Goal: Task Accomplishment & Management: Use online tool/utility

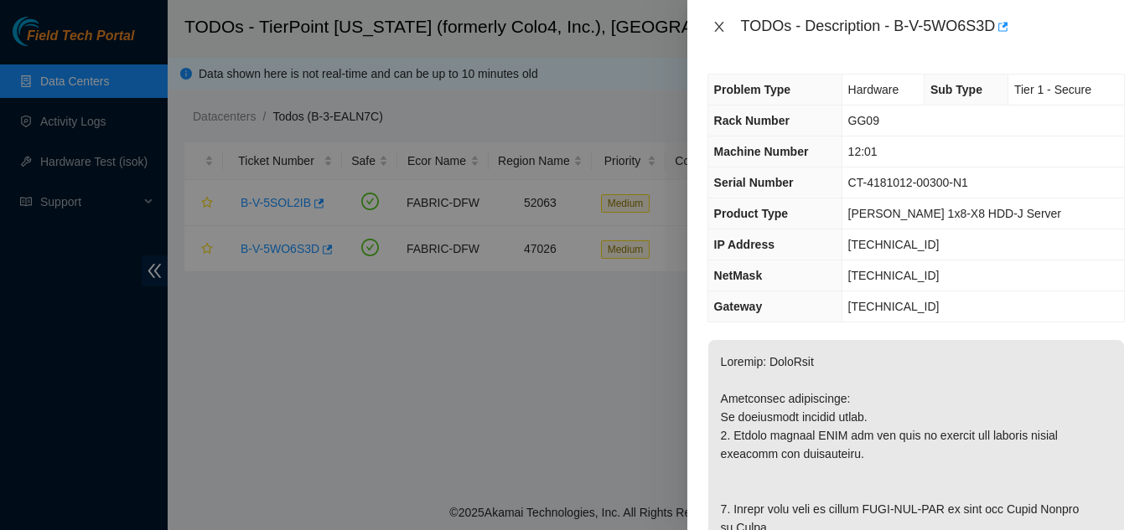
click at [716, 21] on icon "close" at bounding box center [718, 26] width 13 height 13
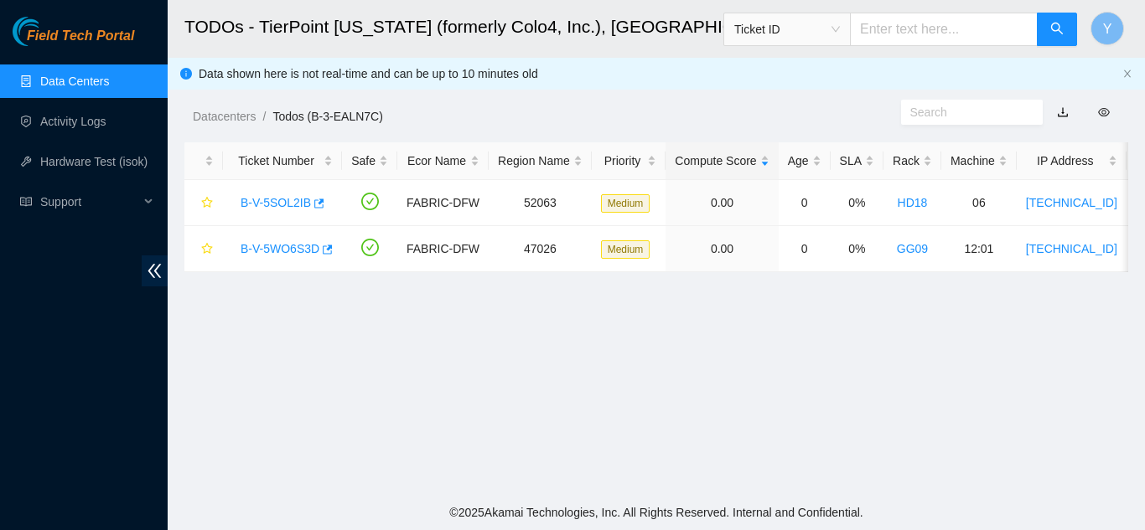
click at [87, 88] on link "Data Centers" at bounding box center [74, 81] width 69 height 13
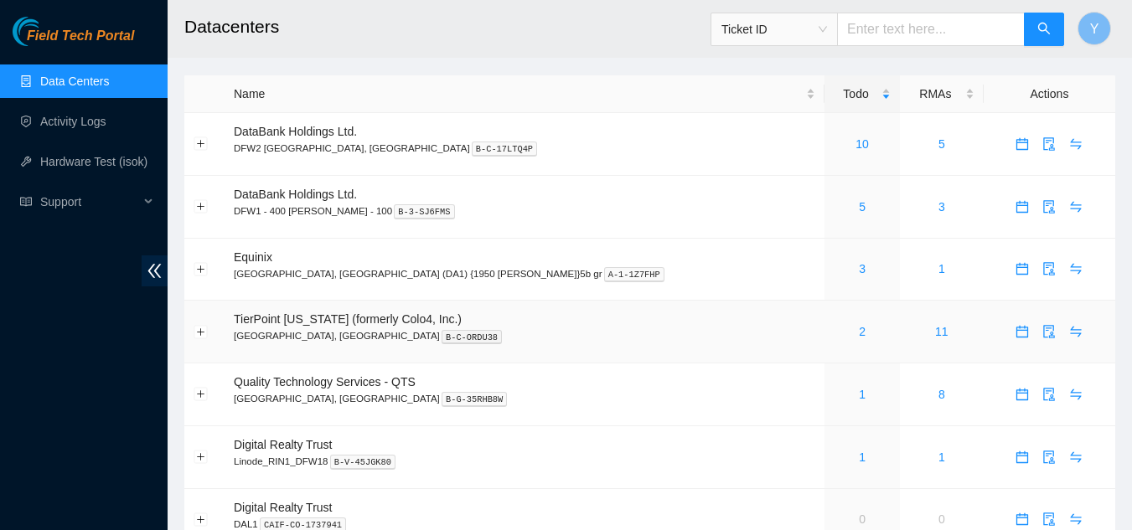
click at [834, 334] on div "2" at bounding box center [862, 332] width 57 height 18
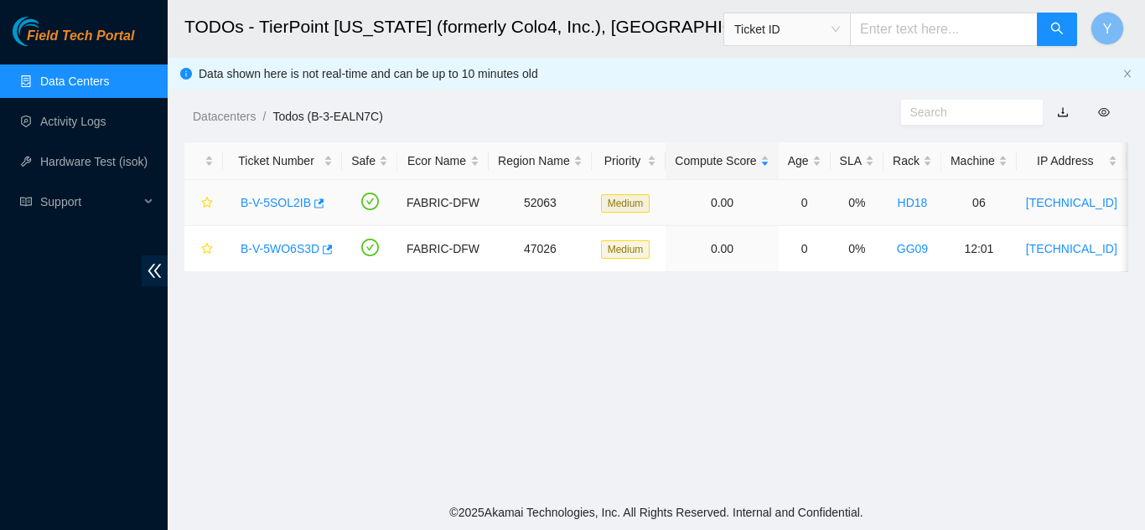
click at [271, 201] on link "B-V-5SOL2IB" at bounding box center [275, 202] width 70 height 13
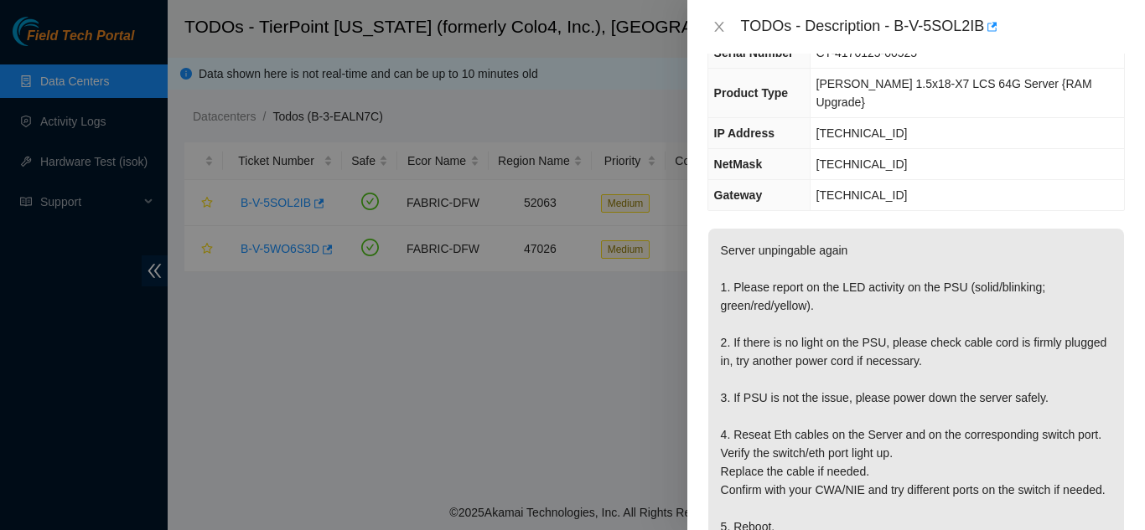
scroll to position [168, 0]
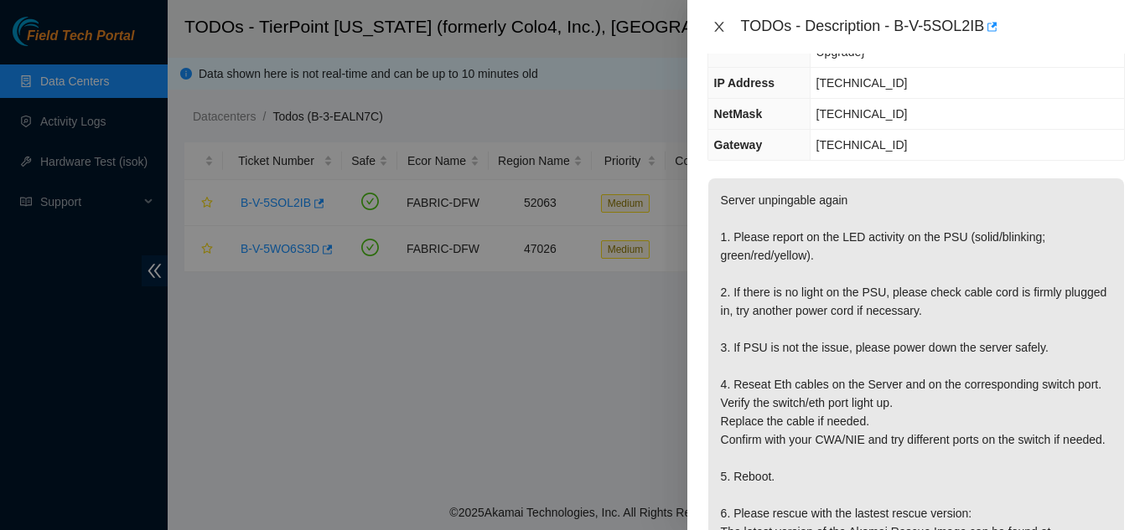
click at [717, 27] on icon "close" at bounding box center [718, 26] width 13 height 13
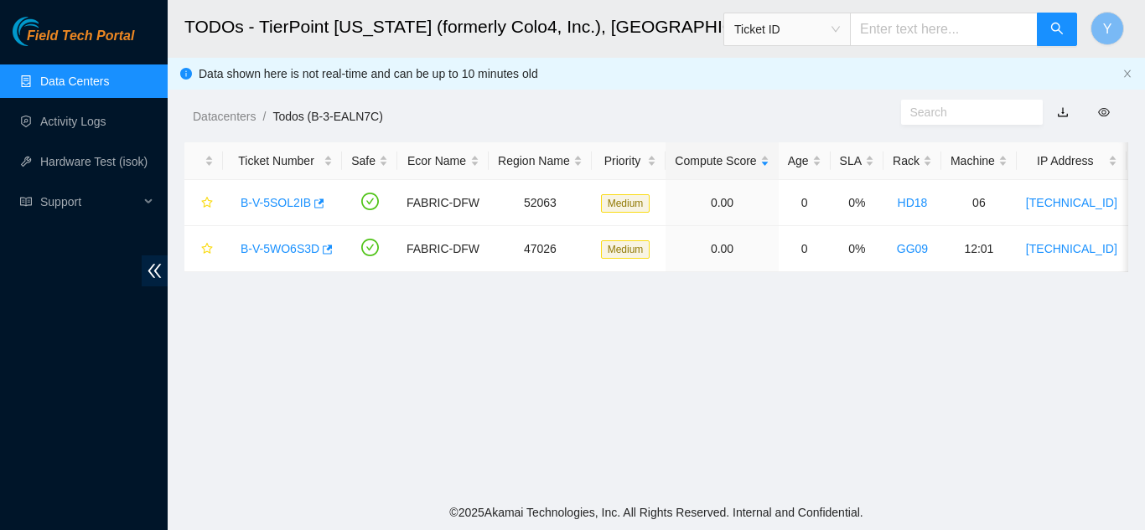
scroll to position [223, 0]
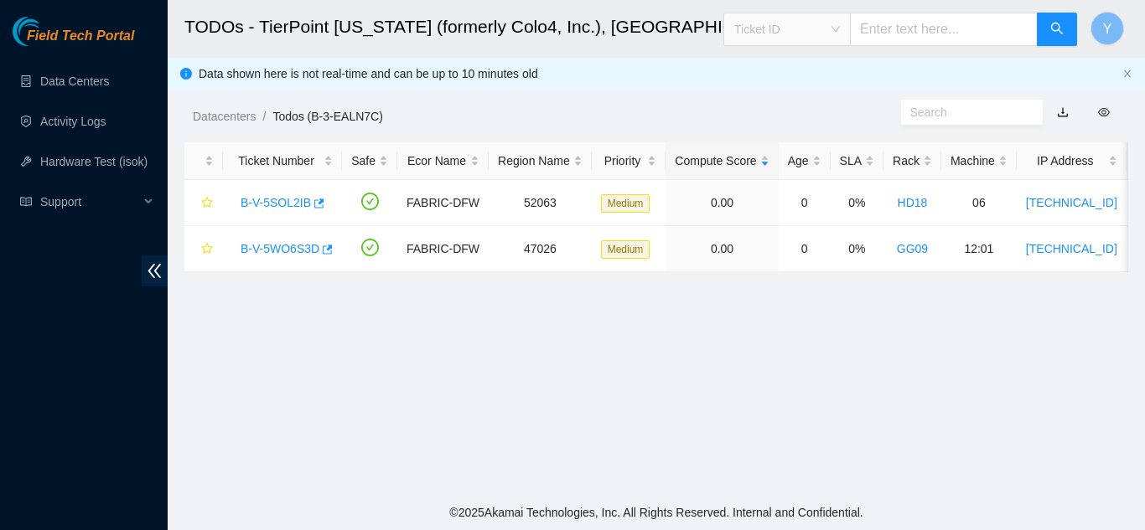
click at [840, 28] on span "Ticket ID" at bounding box center [787, 29] width 106 height 25
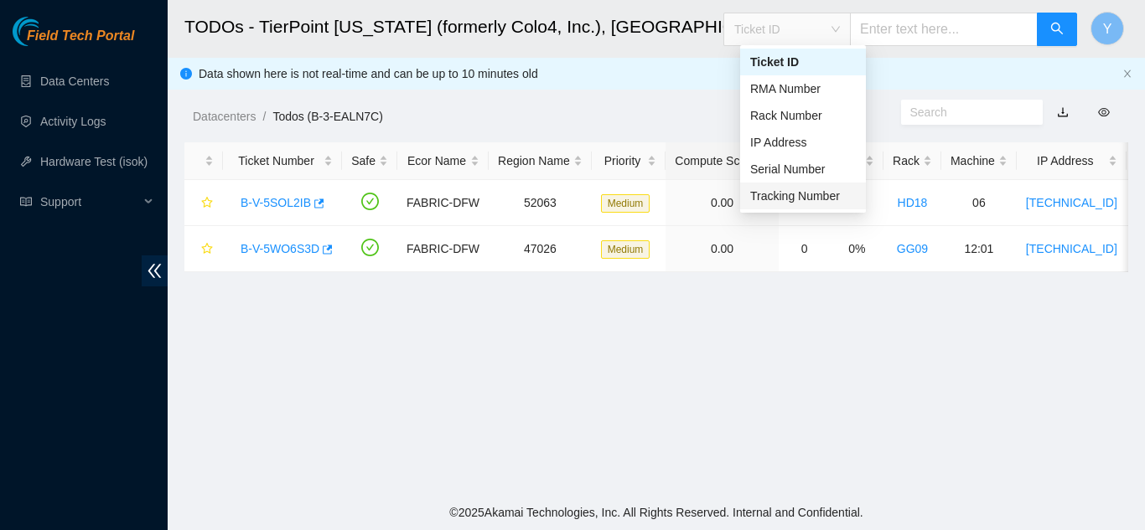
click at [807, 198] on div "Tracking Number" at bounding box center [803, 196] width 106 height 18
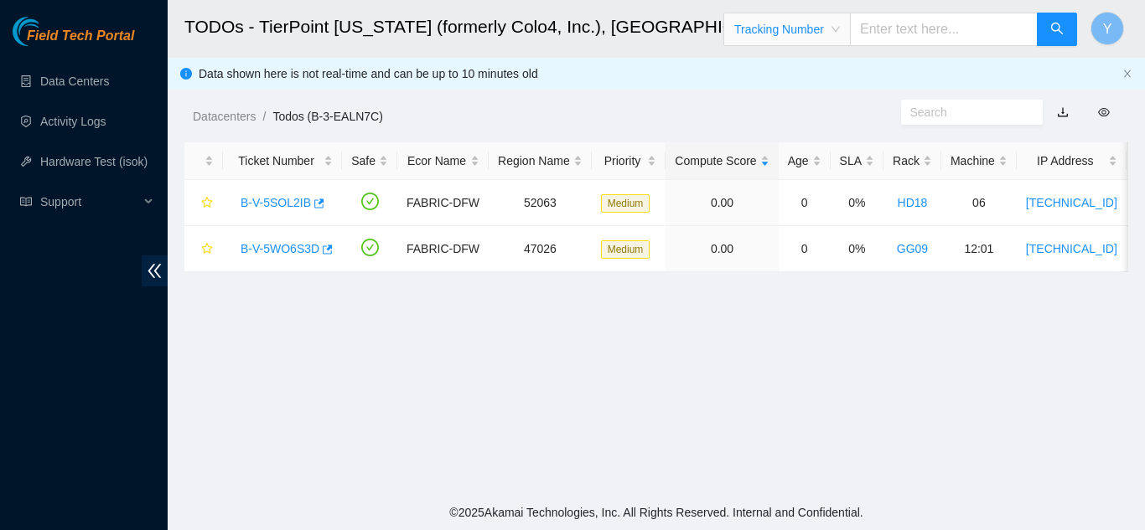
click at [911, 30] on input "text" at bounding box center [944, 30] width 188 height 34
type input "463470062089"
click at [1055, 33] on icon "search" at bounding box center [1056, 28] width 13 height 13
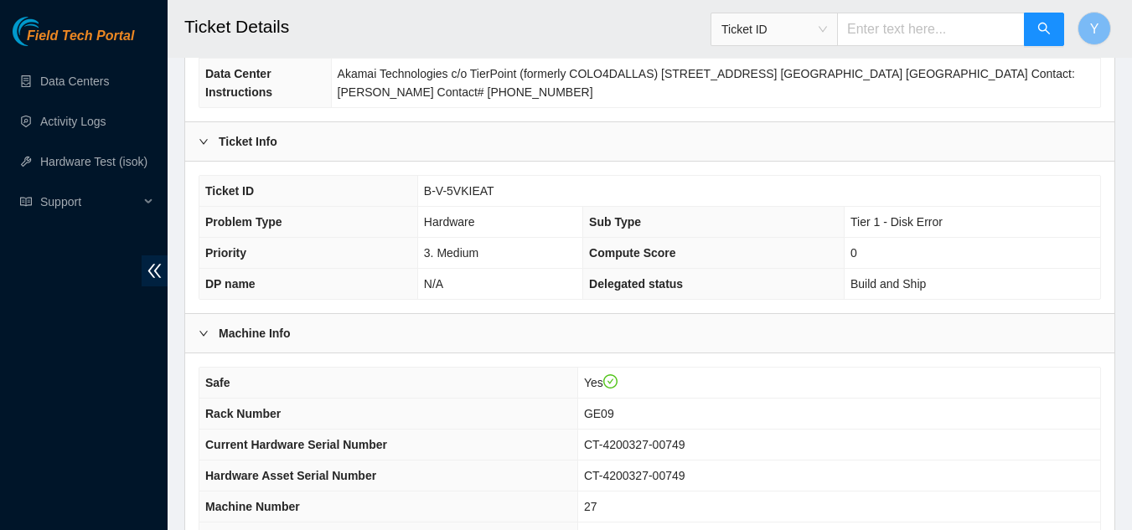
scroll to position [251, 0]
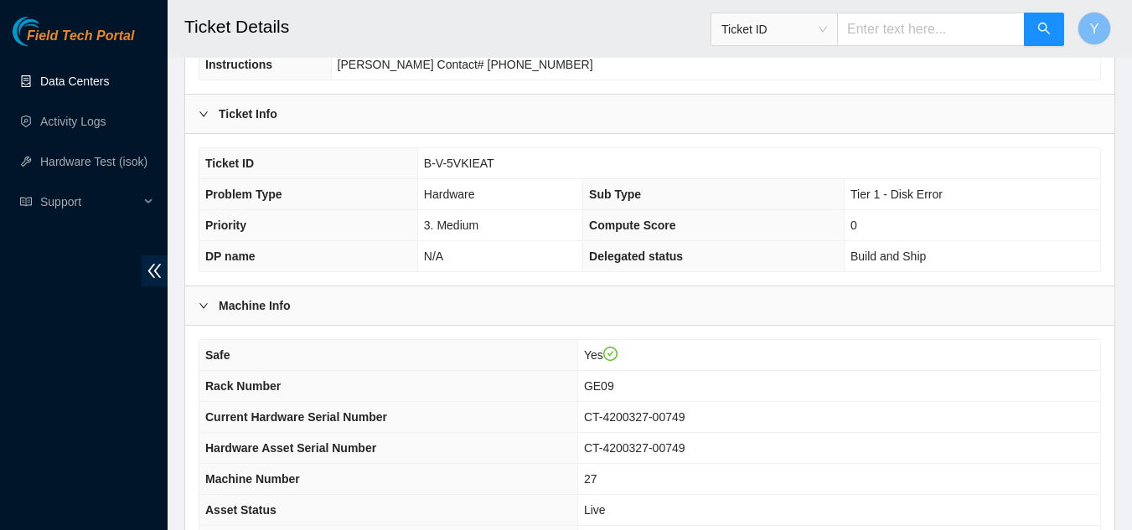
click at [80, 81] on link "Data Centers" at bounding box center [74, 81] width 69 height 13
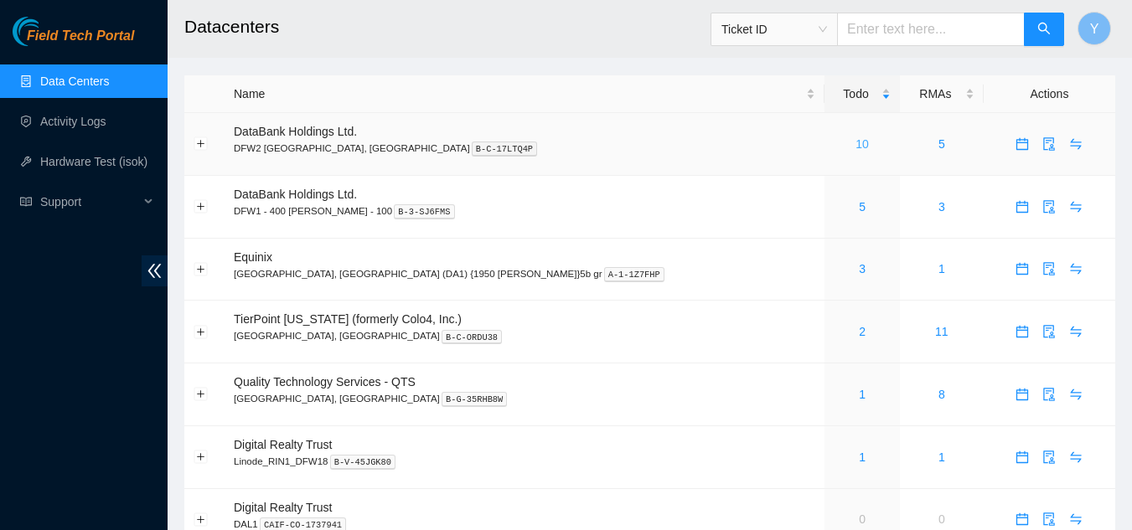
click at [856, 148] on link "10" at bounding box center [862, 143] width 13 height 13
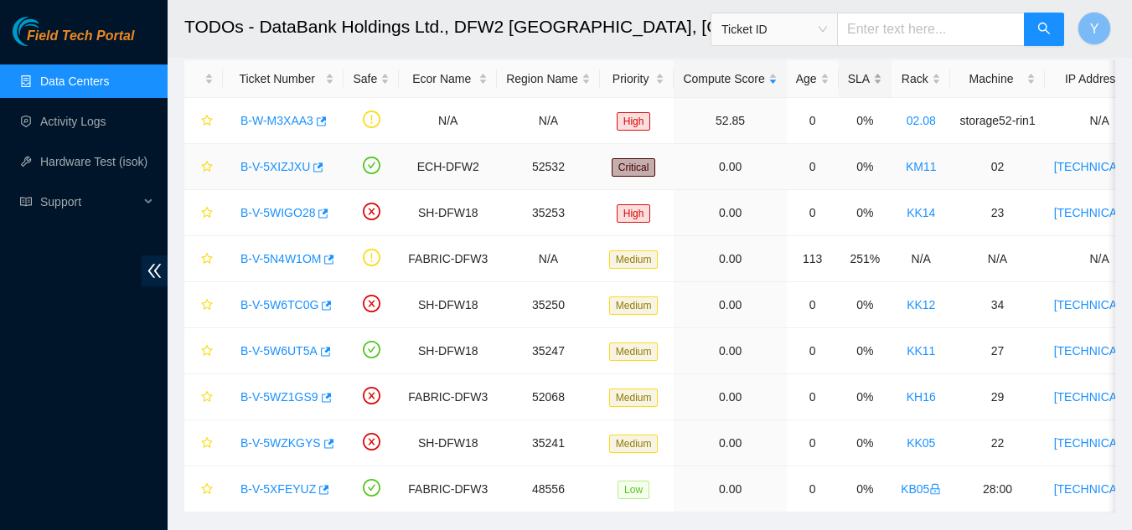
scroll to position [45, 0]
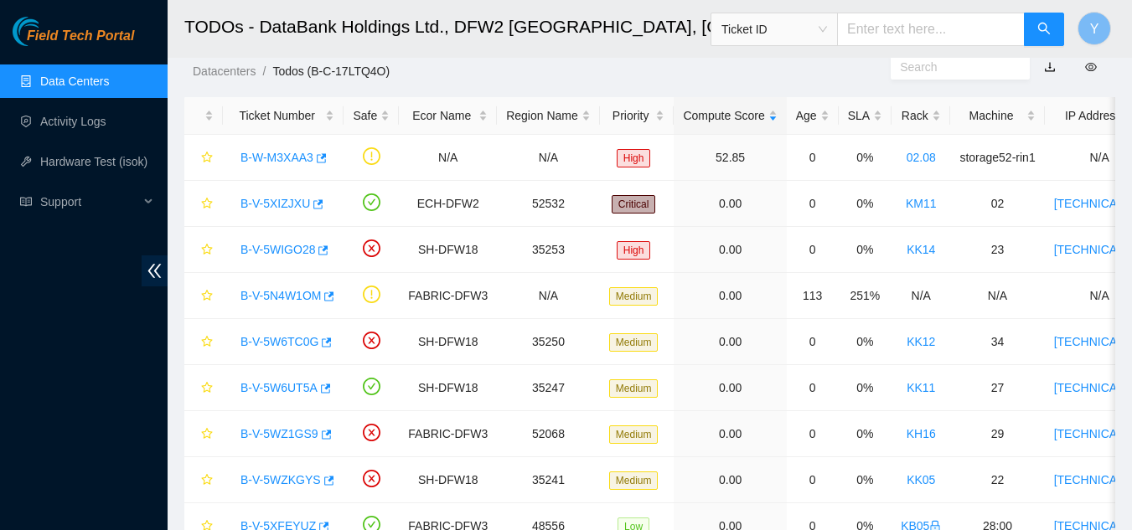
click at [87, 87] on link "Data Centers" at bounding box center [74, 81] width 69 height 13
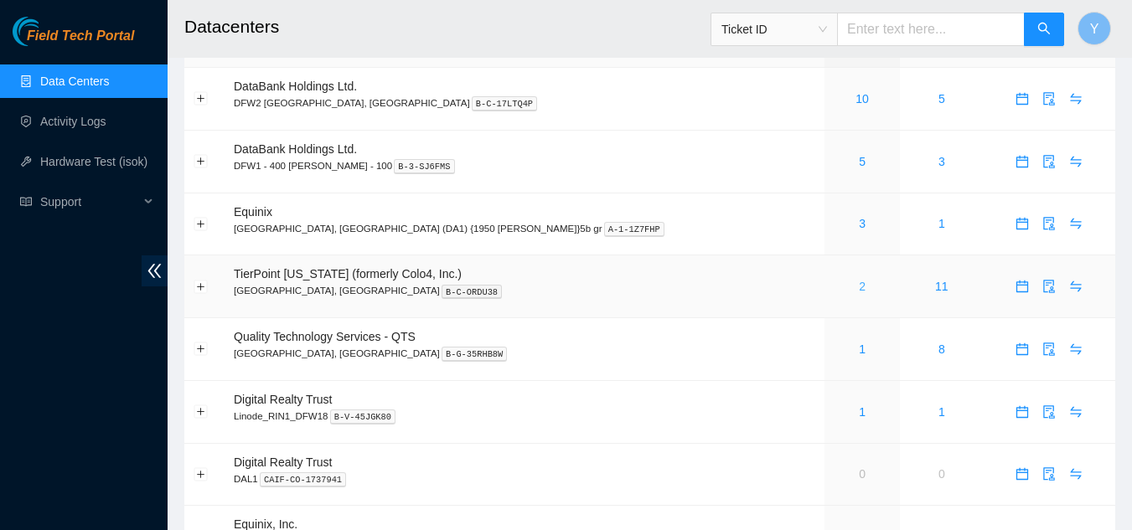
click at [859, 286] on link "2" at bounding box center [862, 286] width 7 height 13
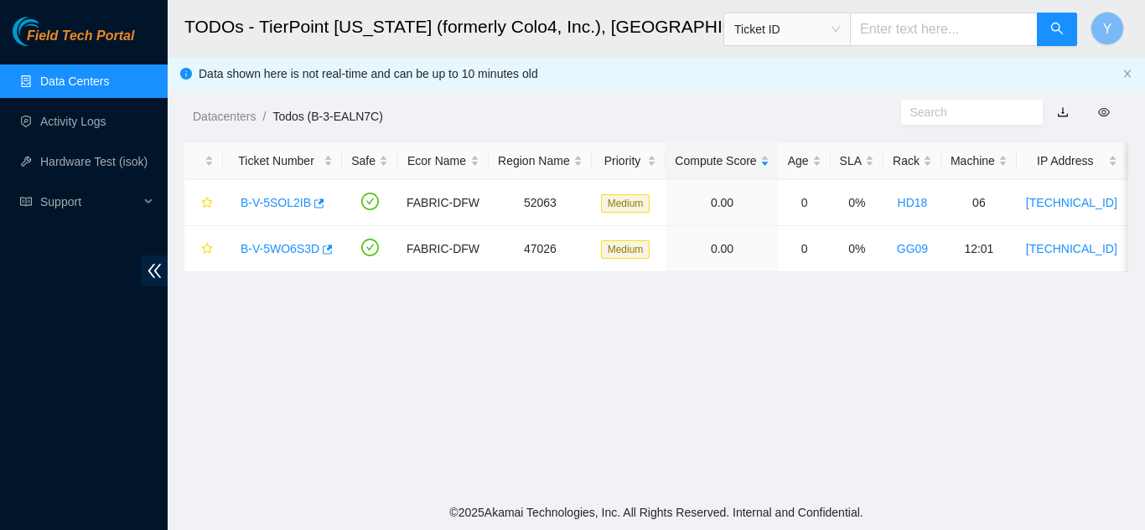
click at [84, 80] on link "Data Centers" at bounding box center [74, 81] width 69 height 13
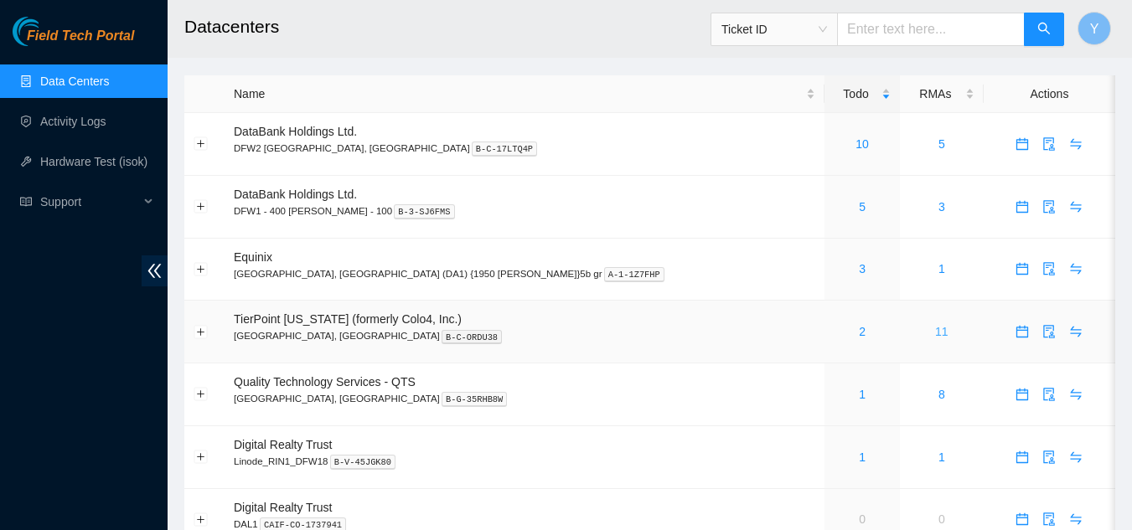
click at [935, 337] on link "11" at bounding box center [941, 331] width 13 height 13
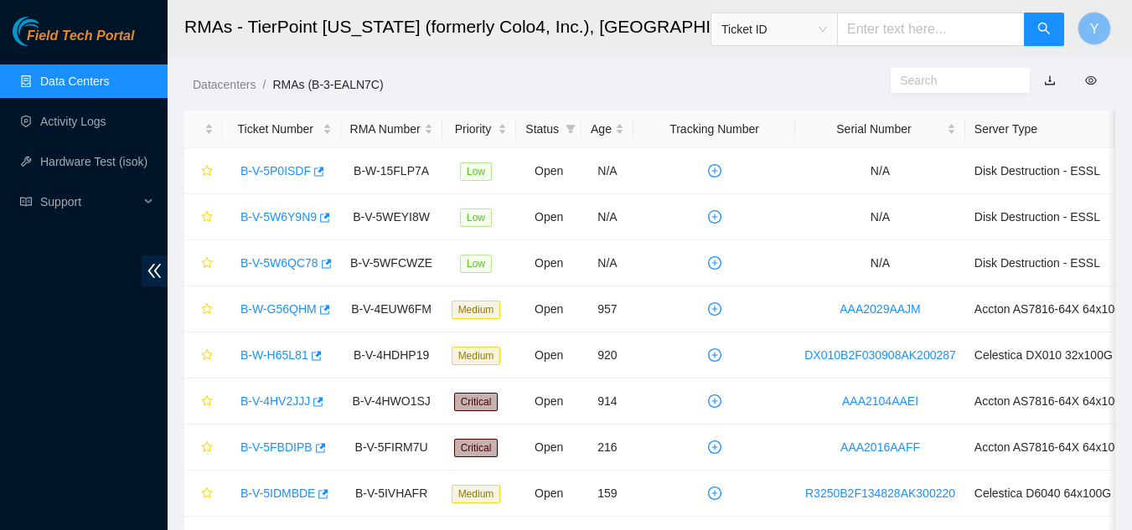
click at [99, 77] on link "Data Centers" at bounding box center [74, 81] width 69 height 13
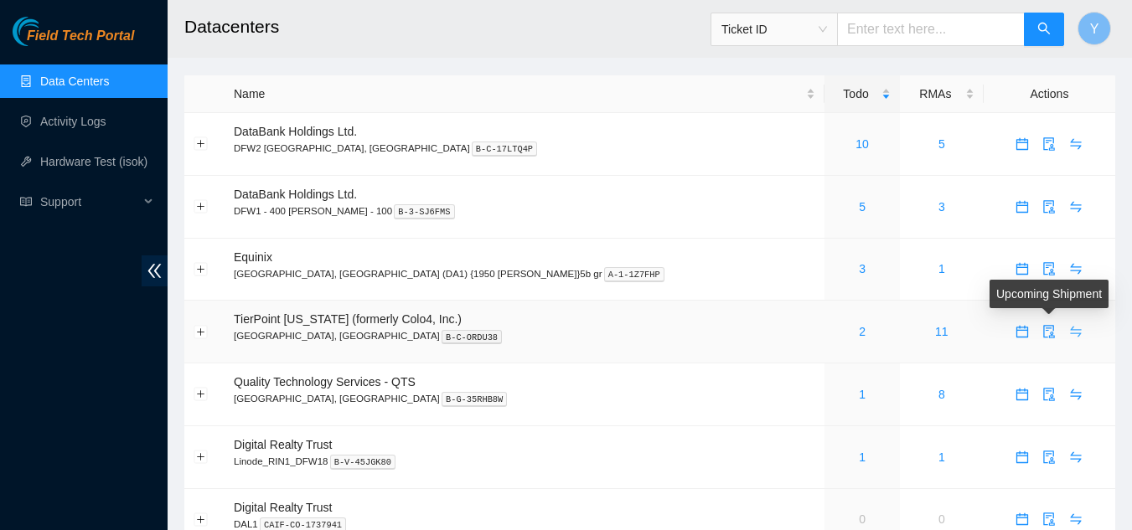
click at [1071, 328] on icon "swap" at bounding box center [1076, 332] width 11 height 11
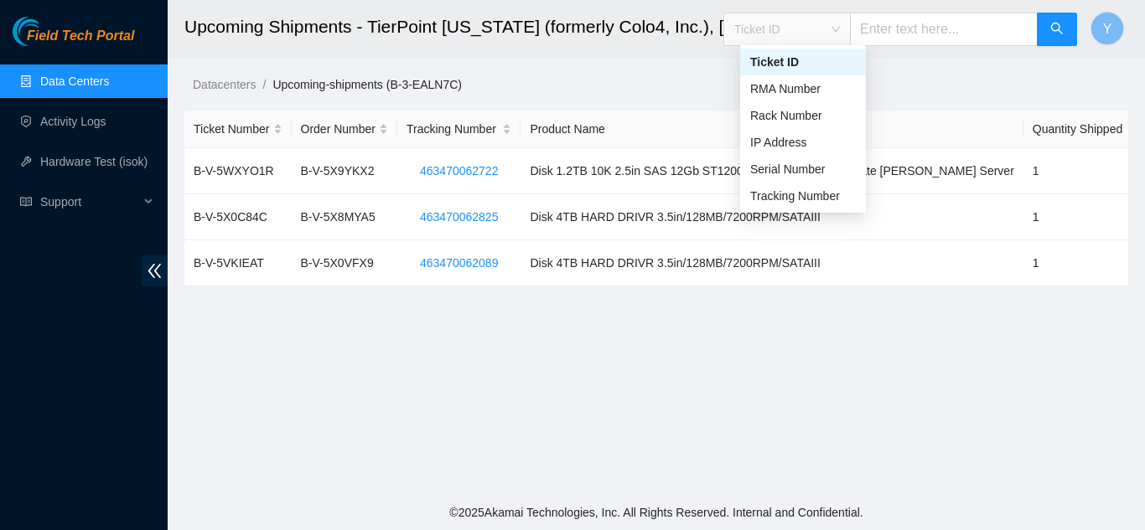
click at [840, 32] on span "Ticket ID" at bounding box center [787, 29] width 106 height 25
click at [581, 73] on main "Upcoming Shipments - TierPoint Texas (formerly Colo4, Inc.), Dallas, TX Ticket …" at bounding box center [656, 247] width 977 height 495
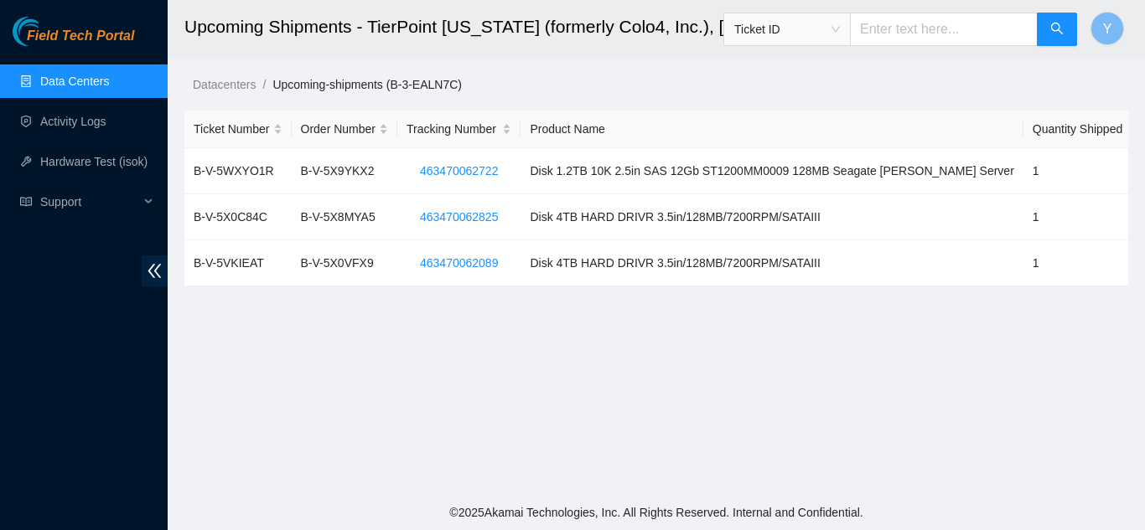
click at [50, 77] on link "Data Centers" at bounding box center [74, 81] width 69 height 13
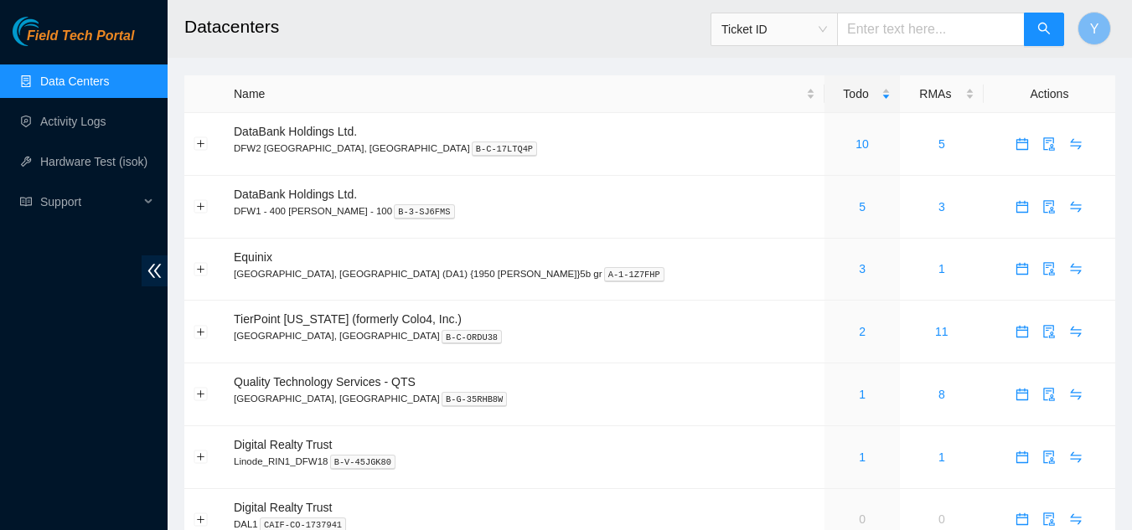
click at [827, 28] on span "Ticket ID" at bounding box center [774, 29] width 106 height 25
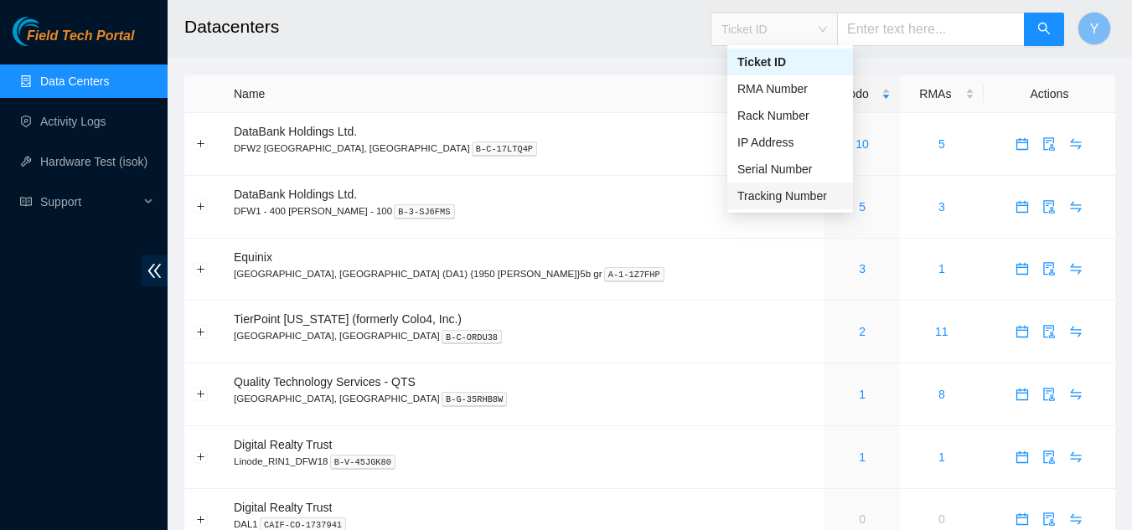
click at [816, 191] on div "Tracking Number" at bounding box center [790, 196] width 106 height 18
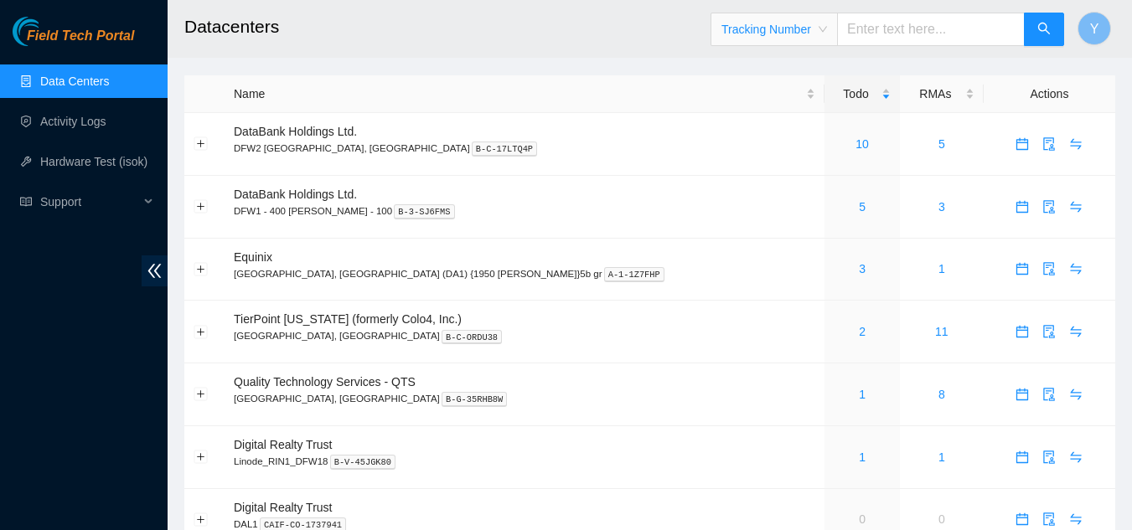
click at [887, 32] on input "text" at bounding box center [931, 30] width 188 height 34
type input "739263652139"
click at [1045, 30] on icon "search" at bounding box center [1043, 28] width 13 height 13
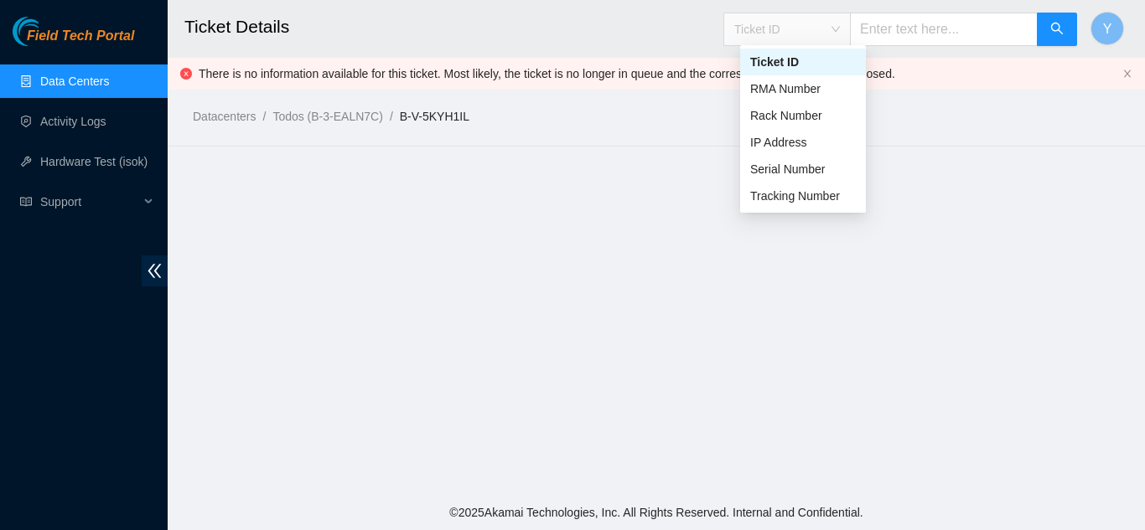
click at [850, 23] on div "Ticket ID" at bounding box center [787, 29] width 126 height 27
click at [813, 168] on div "Serial Number" at bounding box center [803, 169] width 106 height 18
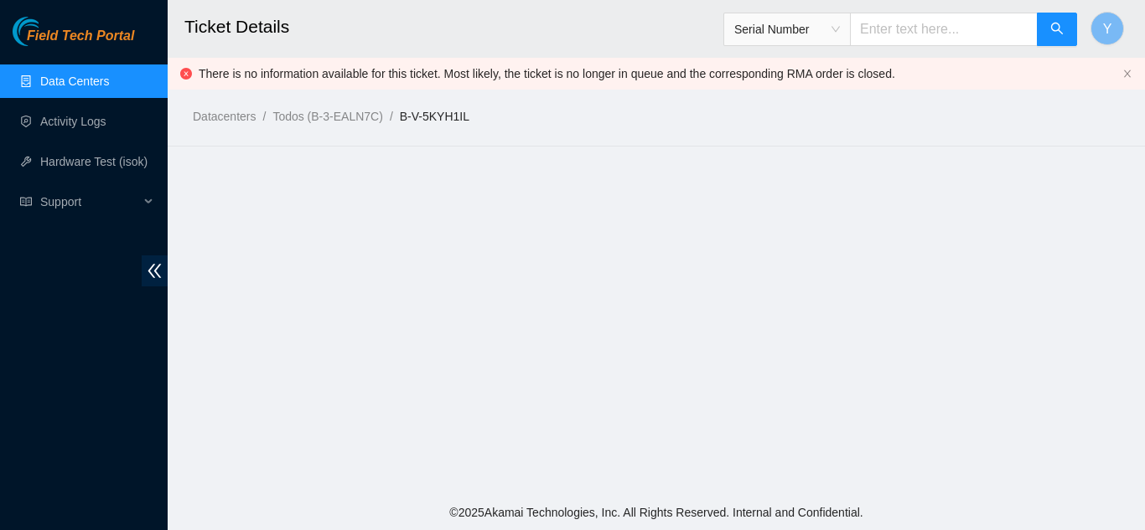
click at [105, 82] on link "Data Centers" at bounding box center [74, 81] width 69 height 13
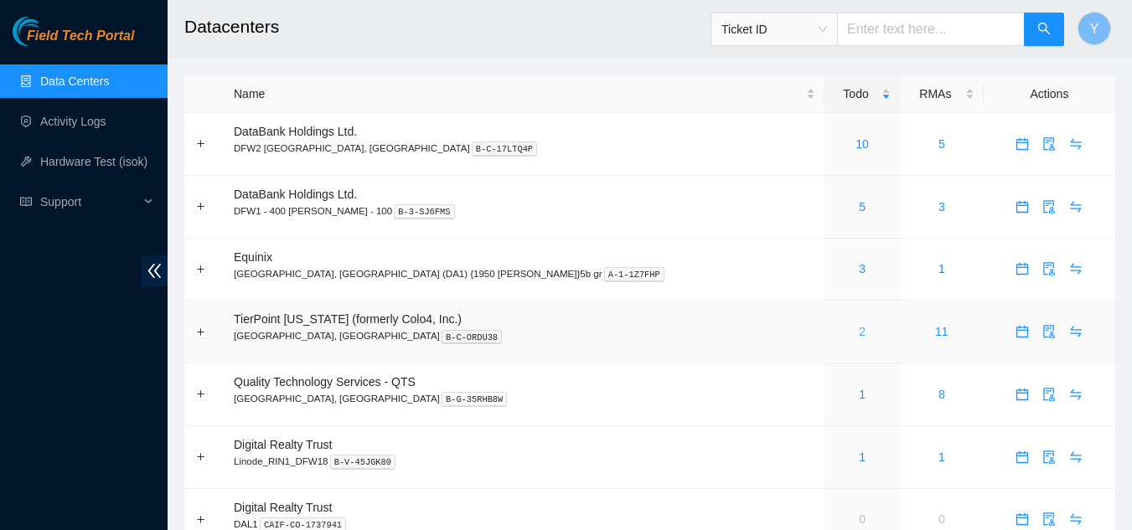
click at [859, 331] on link "2" at bounding box center [862, 331] width 7 height 13
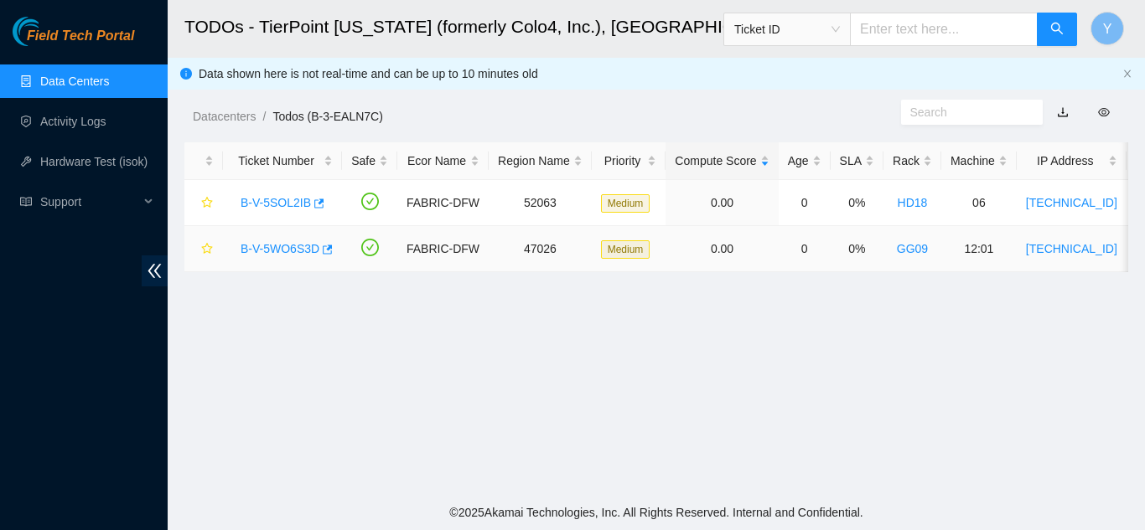
click at [278, 248] on link "B-V-5WO6S3D" at bounding box center [279, 248] width 79 height 13
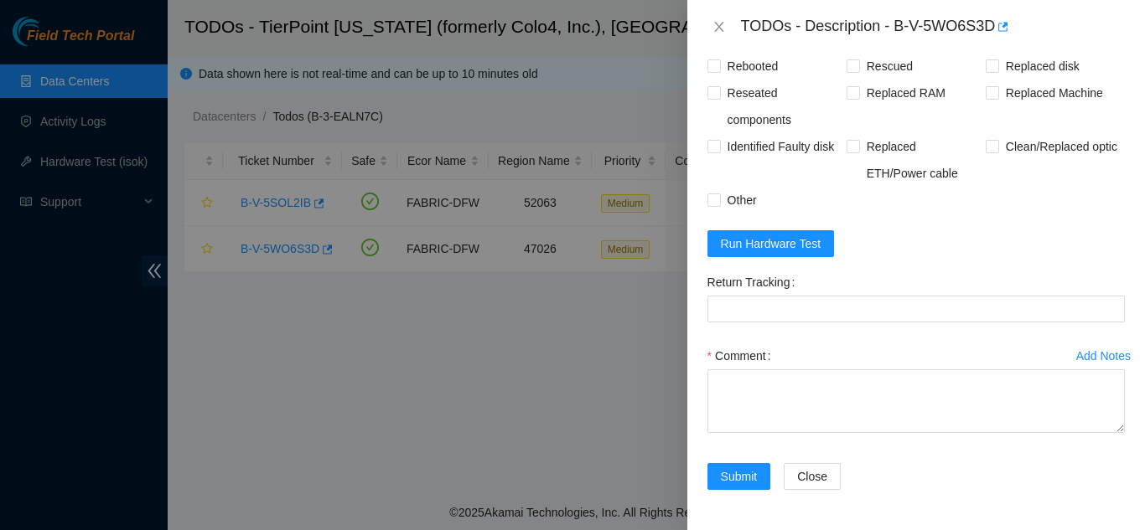
scroll to position [1412, 0]
click at [779, 253] on span "Run Hardware Test" at bounding box center [771, 244] width 101 height 18
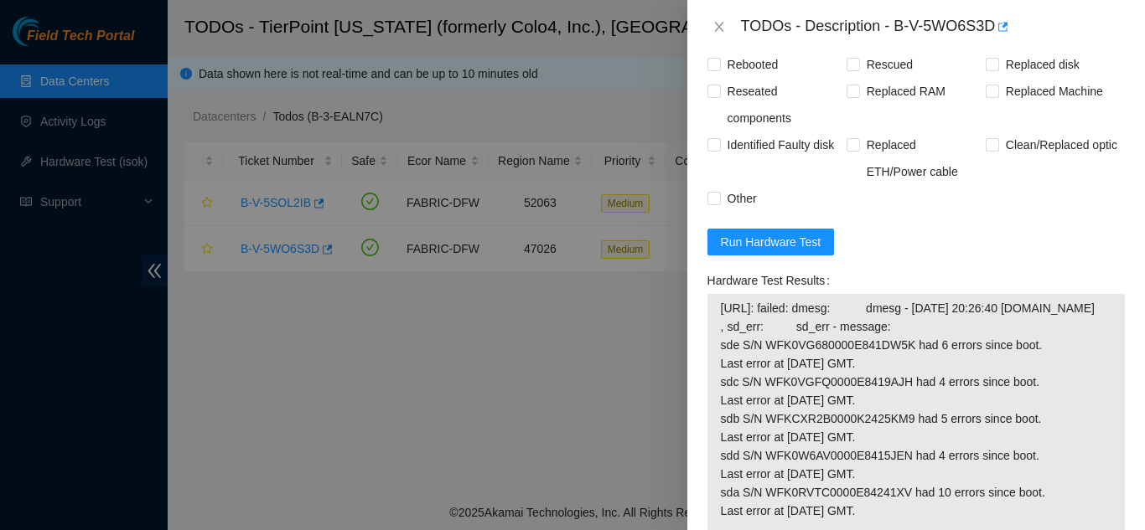
scroll to position [1341, 0]
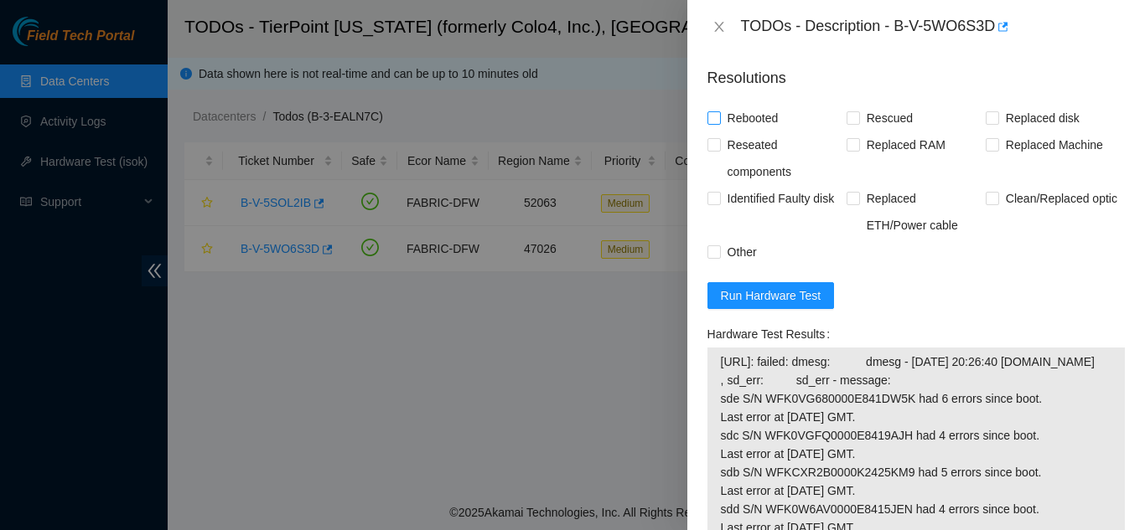
click at [711, 123] on input "Rebooted" at bounding box center [713, 117] width 12 height 12
checkbox input "true"
click at [848, 123] on input "Rescued" at bounding box center [852, 117] width 12 height 12
checkbox input "true"
click at [985, 123] on input "Replaced disk" at bounding box center [991, 117] width 12 height 12
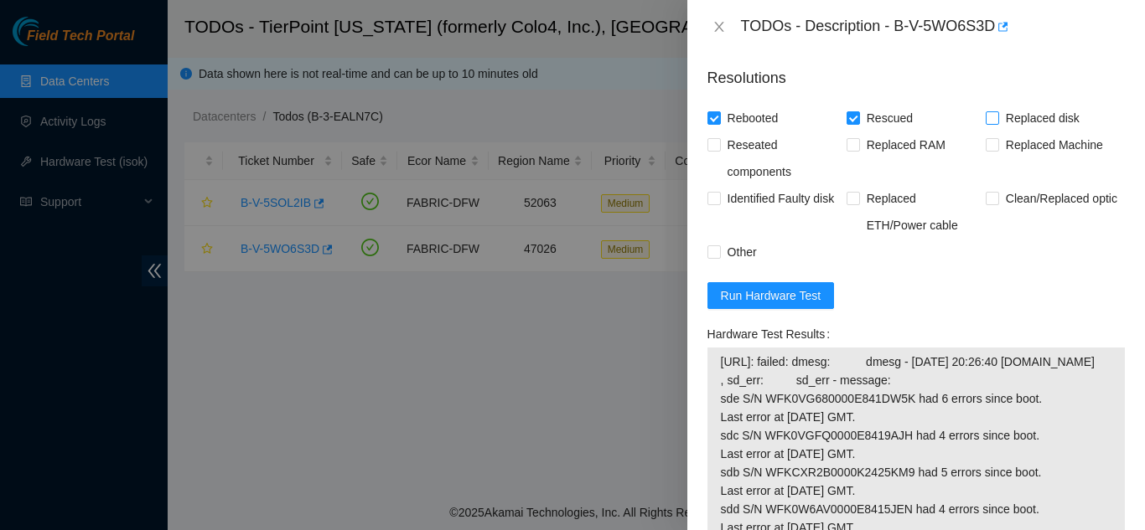
checkbox input "true"
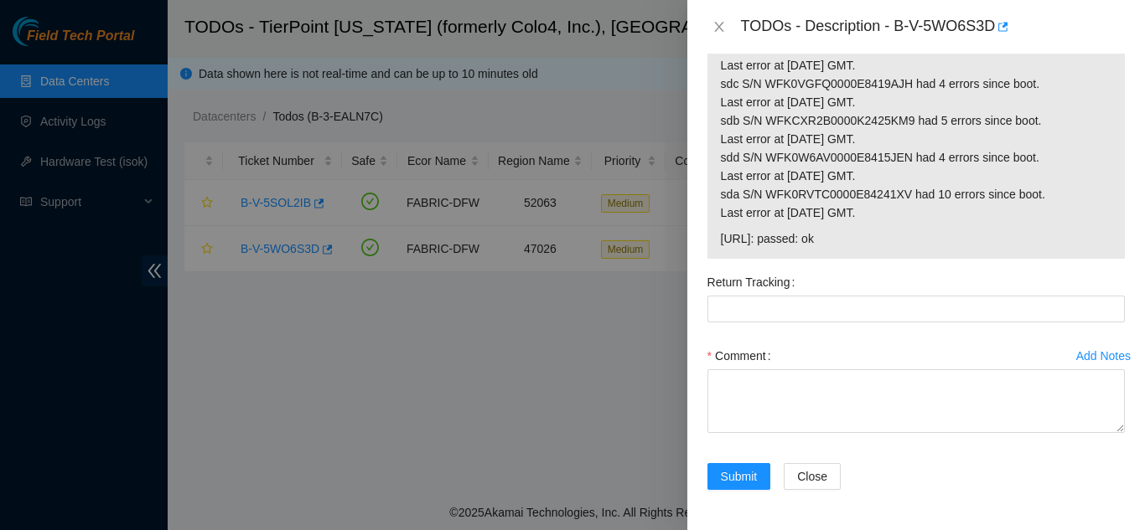
scroll to position [1785, 0]
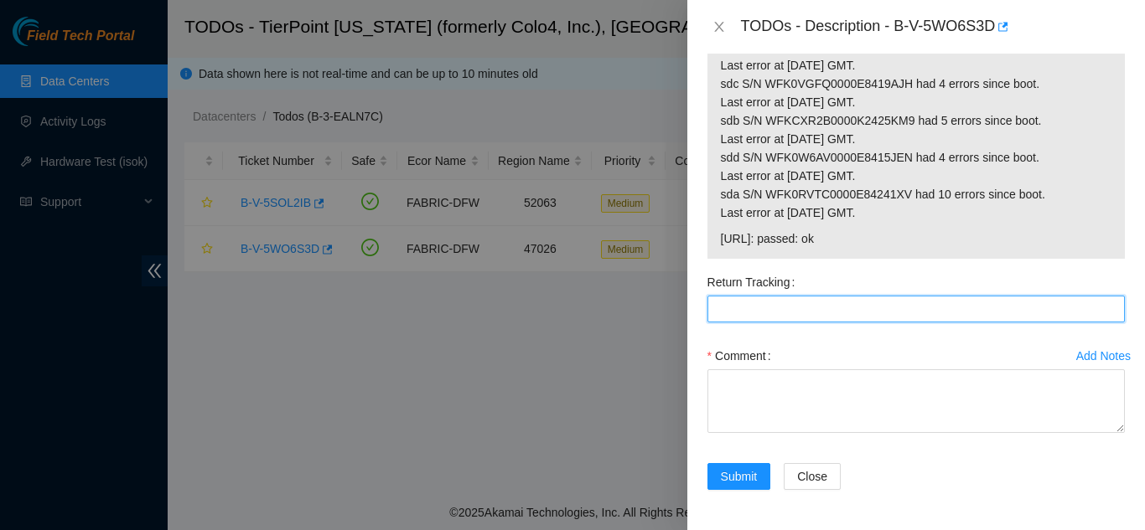
click at [773, 313] on Tracking "Return Tracking" at bounding box center [915, 309] width 417 height 27
type Tracking "463470061531"
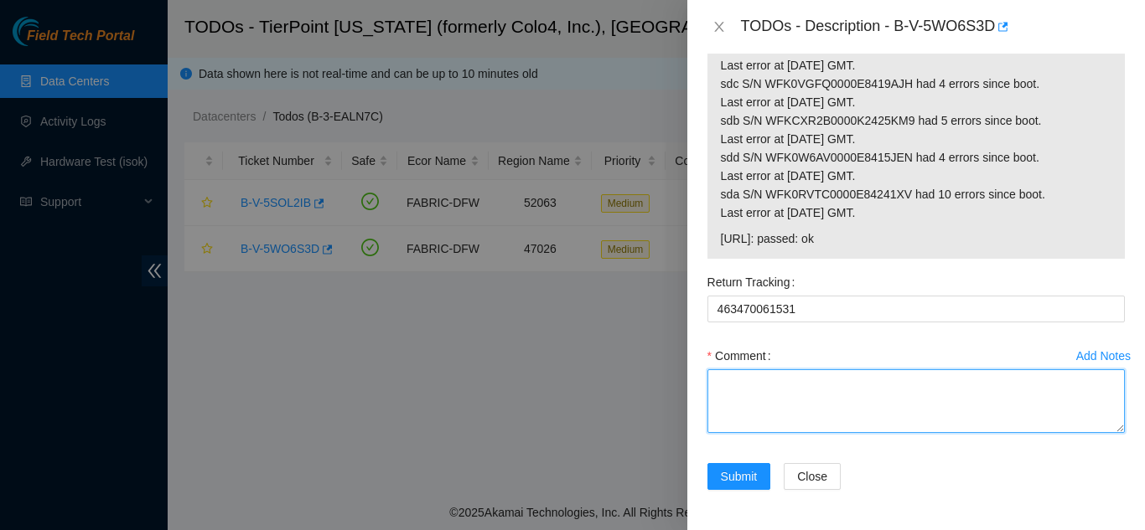
click at [778, 407] on textarea "Comment" at bounding box center [915, 402] width 417 height 64
paste textarea "Shut down machine properly, located faulty disk and replaced with new disk (S/N…"
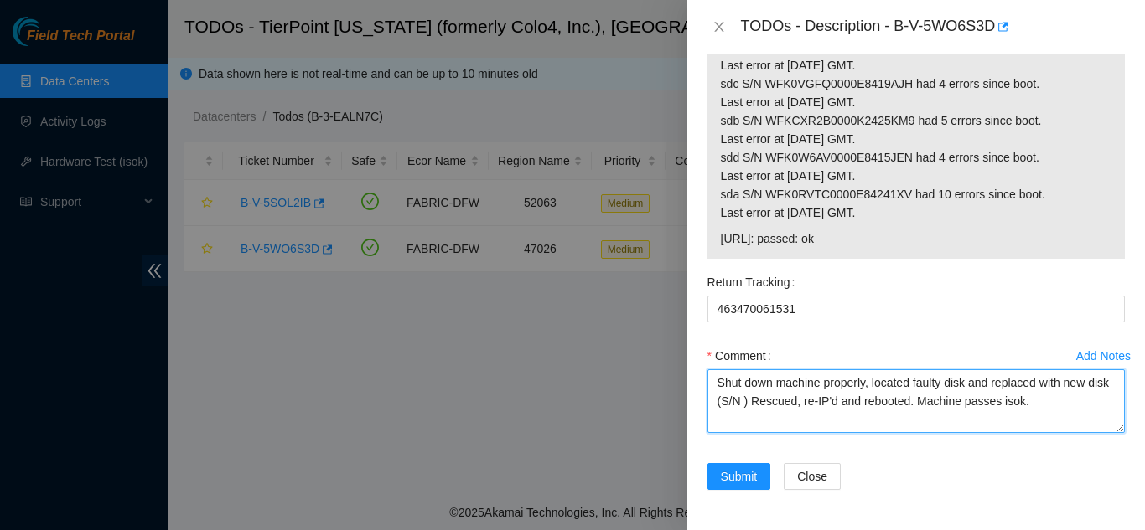
click at [769, 401] on textarea "Shut down machine properly, located faulty disk and replaced with new disk (S/N…" at bounding box center [915, 402] width 417 height 64
paste textarea "WFK39JY8"
drag, startPoint x: 1079, startPoint y: 405, endPoint x: 718, endPoint y: 386, distance: 361.6
click at [718, 386] on textarea "Shut down machine properly, located faulty disk and replaced with new disk (WFK…" at bounding box center [915, 402] width 417 height 64
type textarea "Shut down machine properly, located faulty disk and replaced with new disk (WFK…"
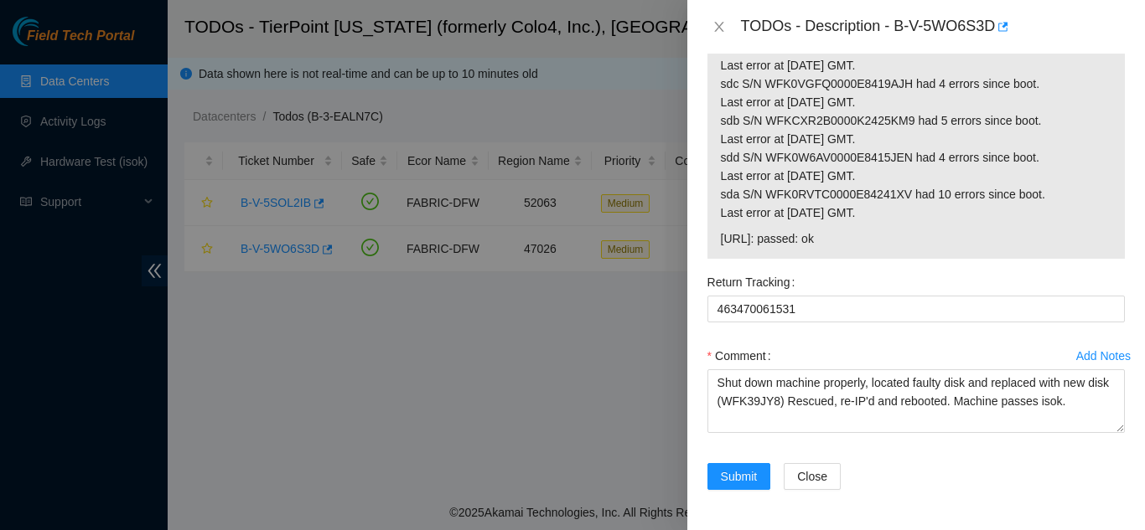
click at [818, 347] on div "Comment" at bounding box center [915, 356] width 417 height 27
click at [732, 470] on span "Submit" at bounding box center [739, 477] width 37 height 18
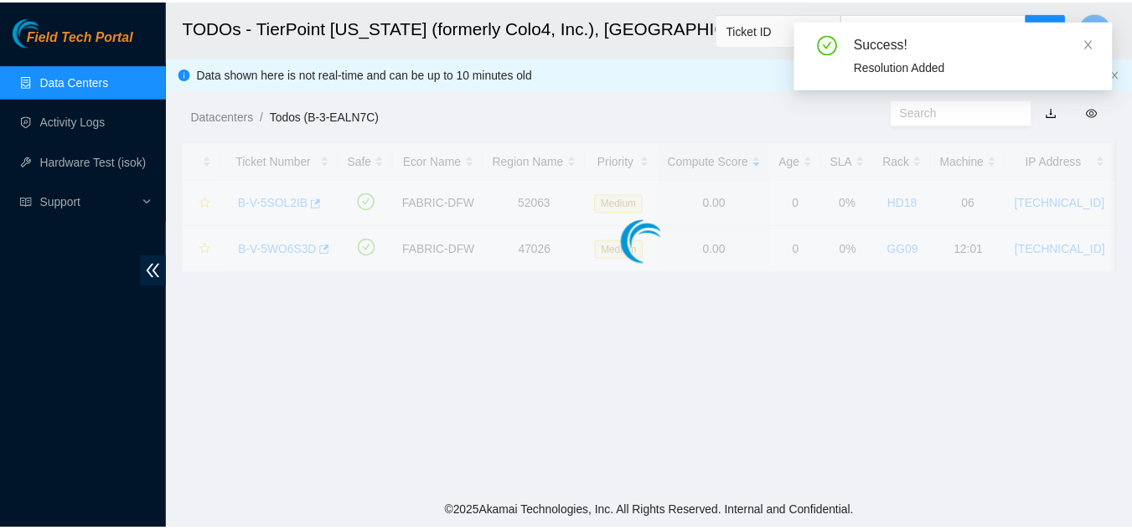
scroll to position [514, 0]
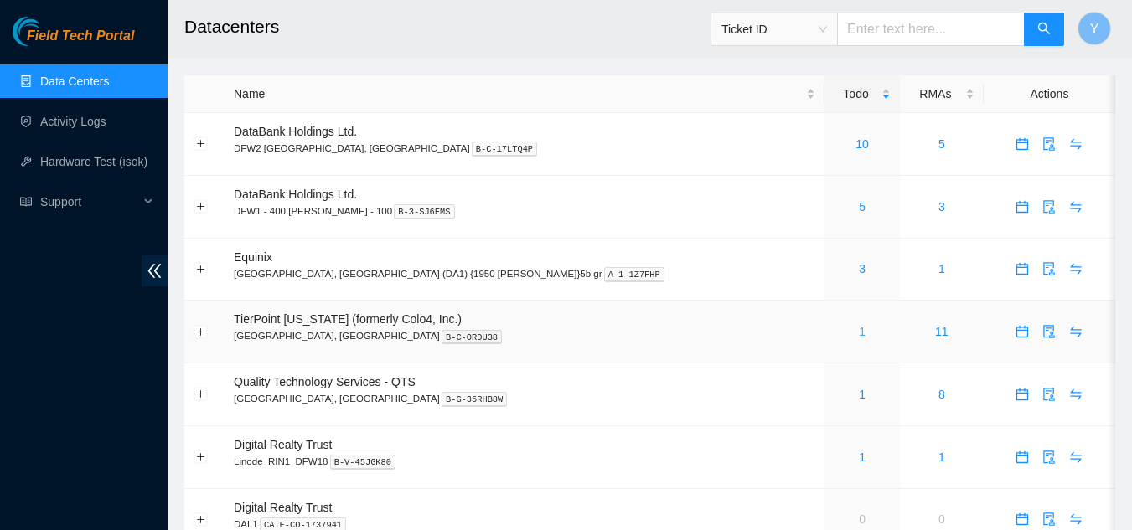
click at [859, 334] on link "1" at bounding box center [862, 331] width 7 height 13
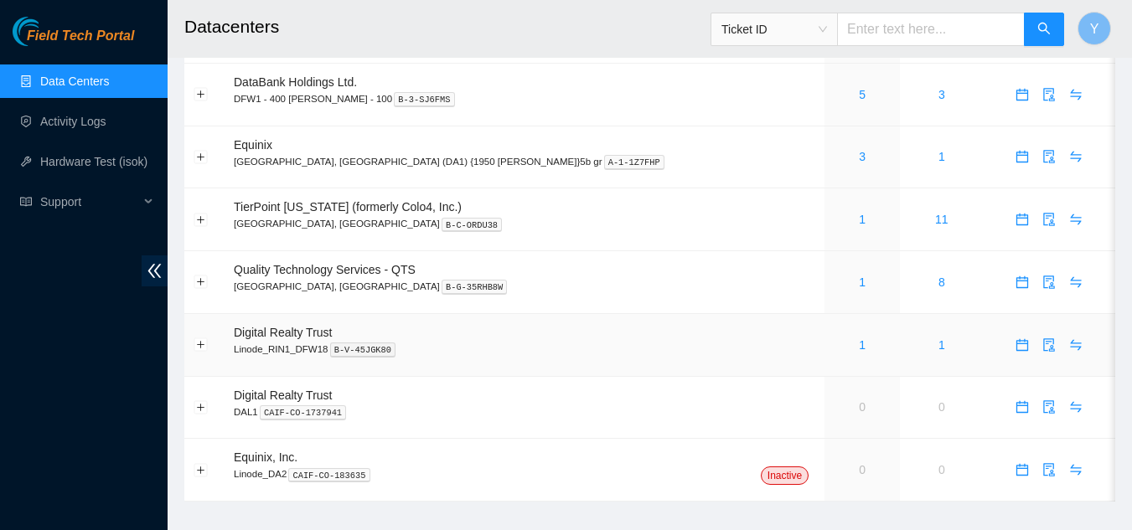
scroll to position [136, 0]
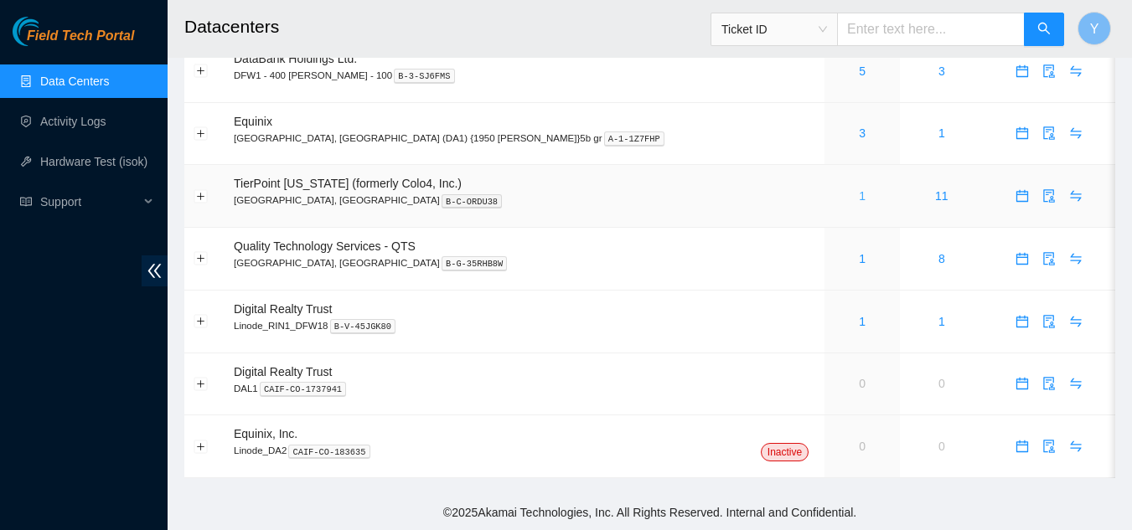
click at [859, 196] on link "1" at bounding box center [862, 195] width 7 height 13
click at [859, 198] on link "1" at bounding box center [862, 195] width 7 height 13
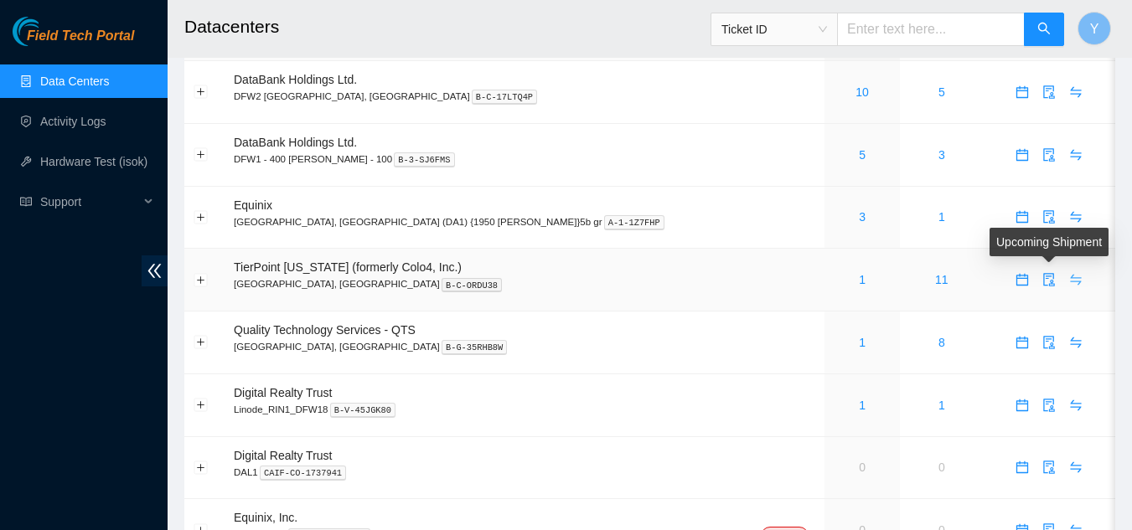
click at [1069, 277] on icon "swap" at bounding box center [1075, 279] width 13 height 13
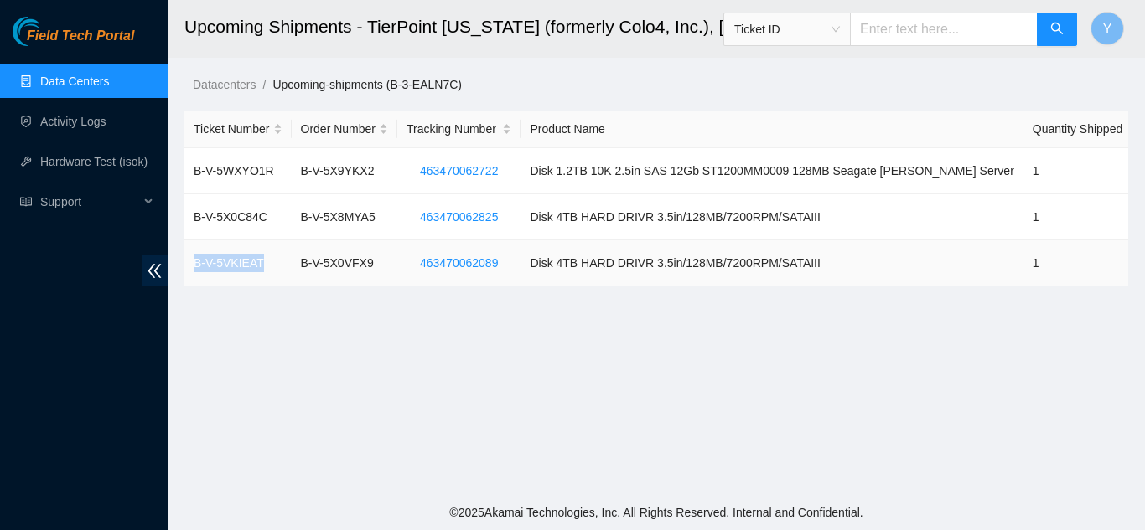
drag, startPoint x: 266, startPoint y: 264, endPoint x: 194, endPoint y: 259, distance: 73.1
click at [194, 259] on td "B-V-5VKIEAT" at bounding box center [237, 263] width 107 height 46
copy td "B-V-5VKIEAT"
click at [74, 88] on link "Data Centers" at bounding box center [74, 81] width 69 height 13
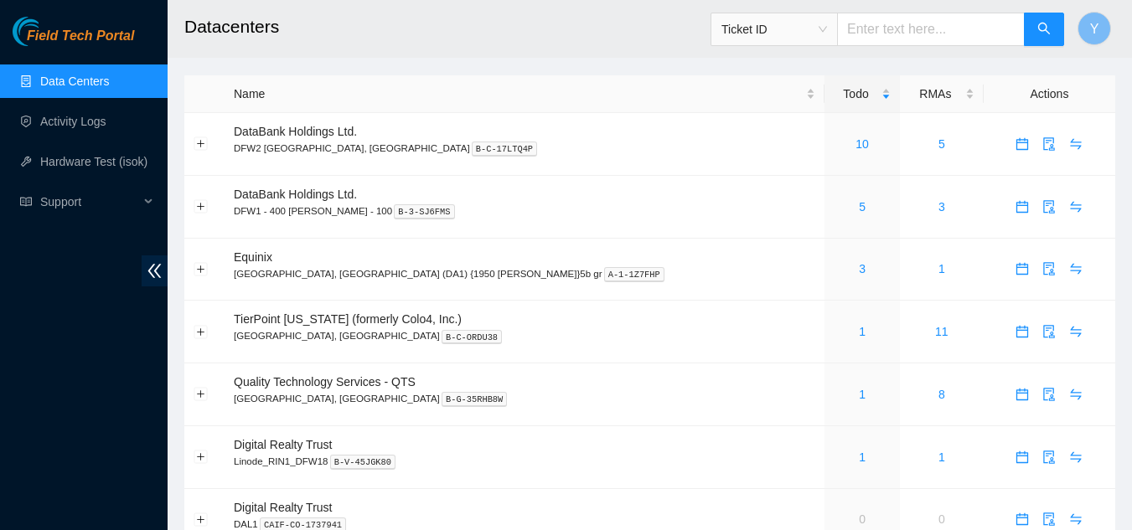
click at [883, 34] on input "text" at bounding box center [931, 30] width 188 height 34
paste input "B-V-5VKIEAT"
type input "B-V-5VKIEAT"
click at [1044, 25] on icon "search" at bounding box center [1043, 28] width 13 height 13
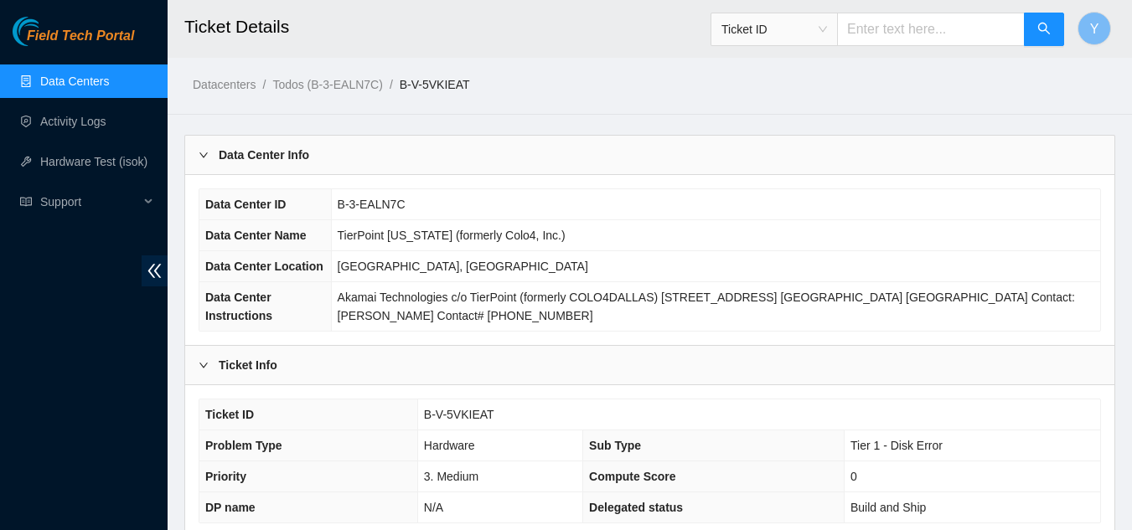
click at [109, 77] on link "Data Centers" at bounding box center [74, 81] width 69 height 13
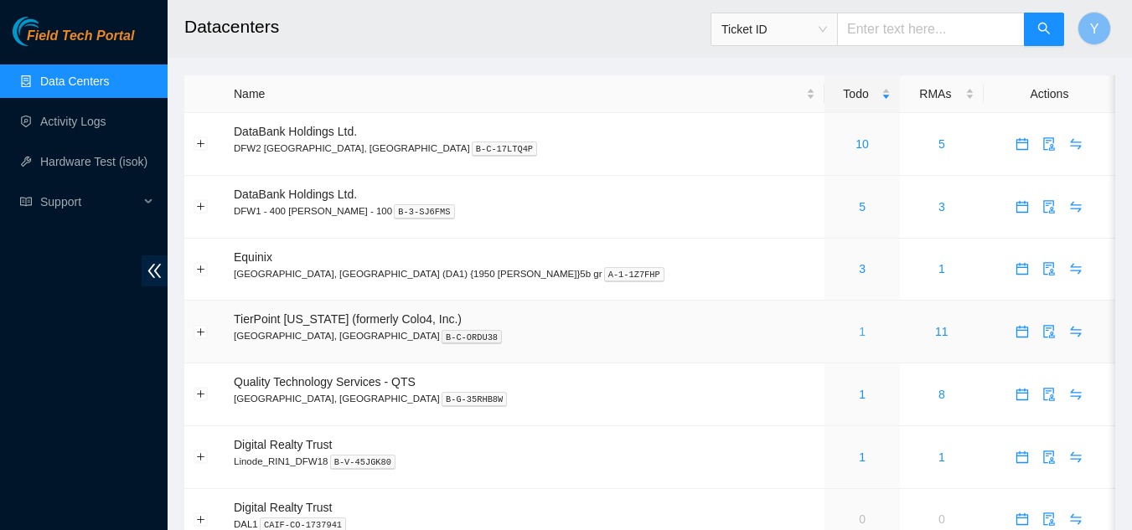
click at [859, 334] on link "1" at bounding box center [862, 331] width 7 height 13
click at [859, 332] on link "1" at bounding box center [862, 331] width 7 height 13
click at [80, 125] on link "Activity Logs" at bounding box center [73, 121] width 66 height 13
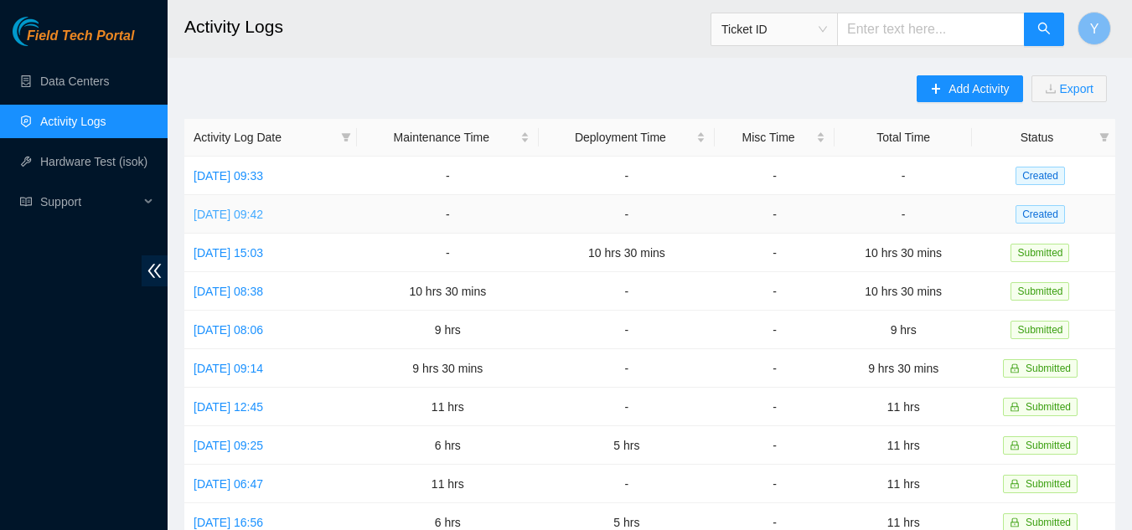
click at [263, 215] on link "[DATE] 09:42" at bounding box center [229, 214] width 70 height 13
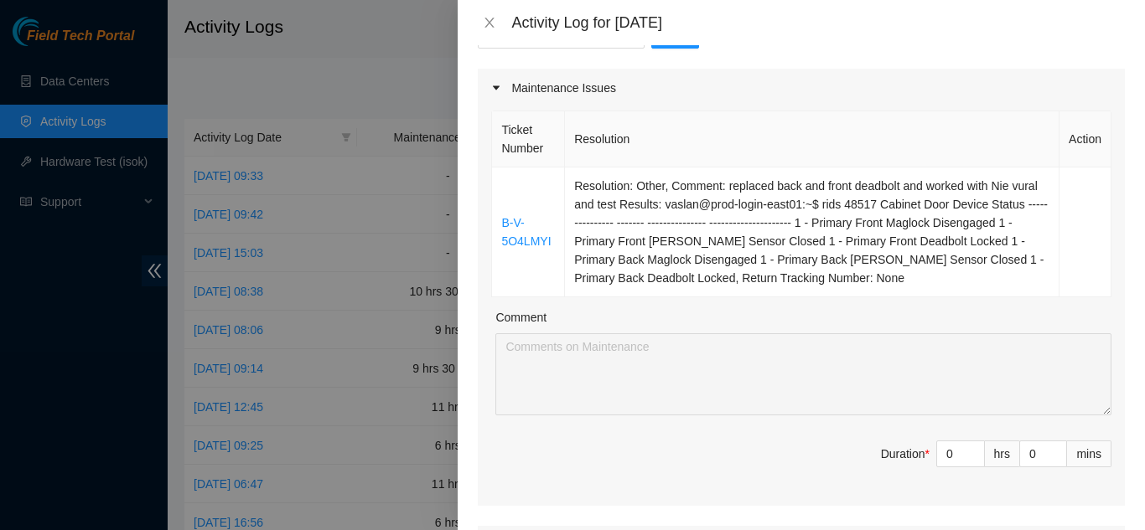
scroll to position [251, 0]
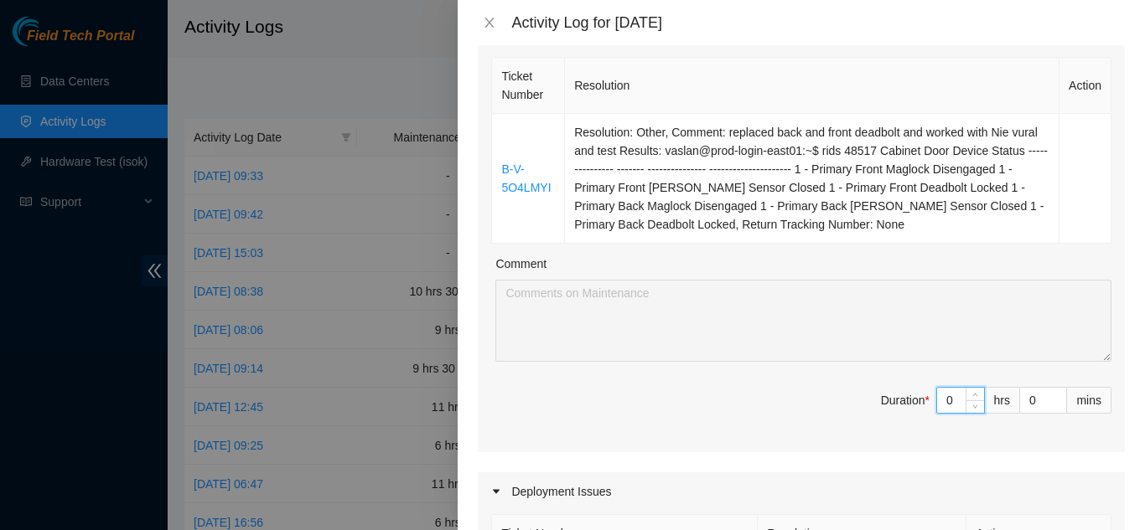
click at [945, 401] on input "0" at bounding box center [960, 400] width 47 height 25
type input "1"
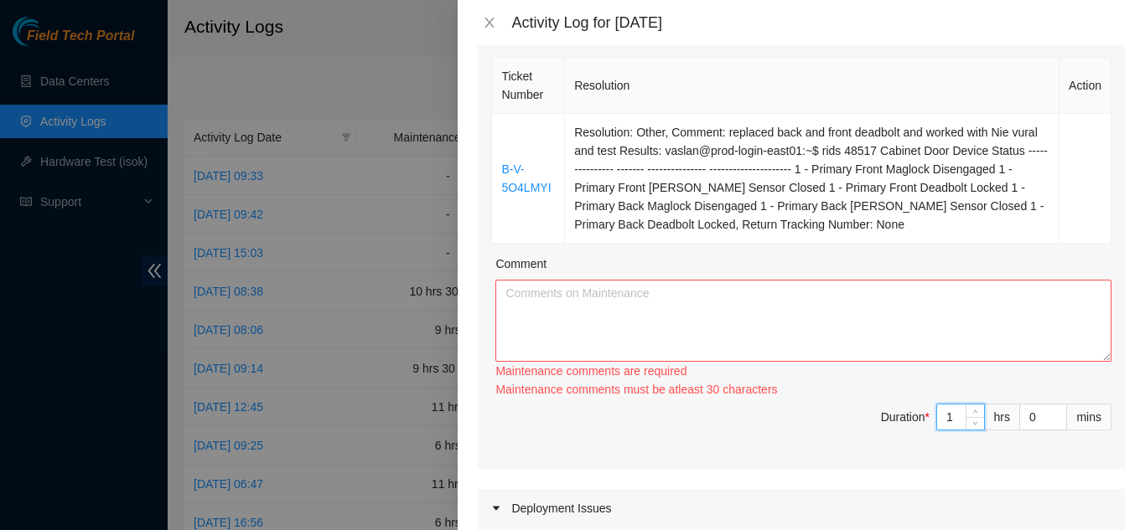
type input "10"
click at [653, 306] on textarea "Comment" at bounding box center [803, 321] width 616 height 82
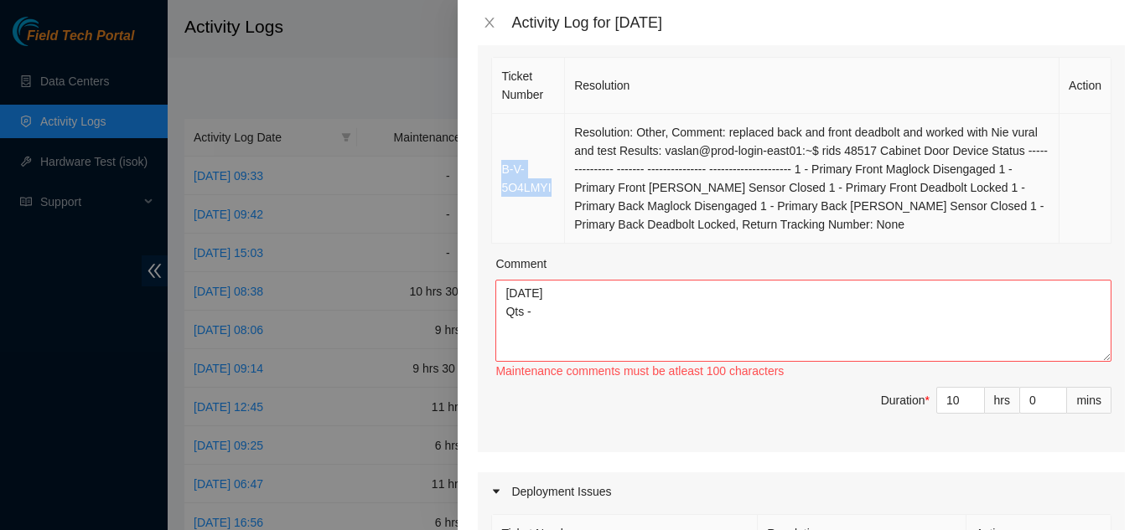
drag, startPoint x: 551, startPoint y: 186, endPoint x: 498, endPoint y: 176, distance: 53.7
click at [498, 176] on td "B-V-5O4LMYI" at bounding box center [528, 179] width 73 height 130
copy link "B-V-5O4LMYI"
click at [544, 318] on textarea "[DATE] Qts -" at bounding box center [803, 321] width 616 height 82
paste textarea "B-V-5O4LMYI"
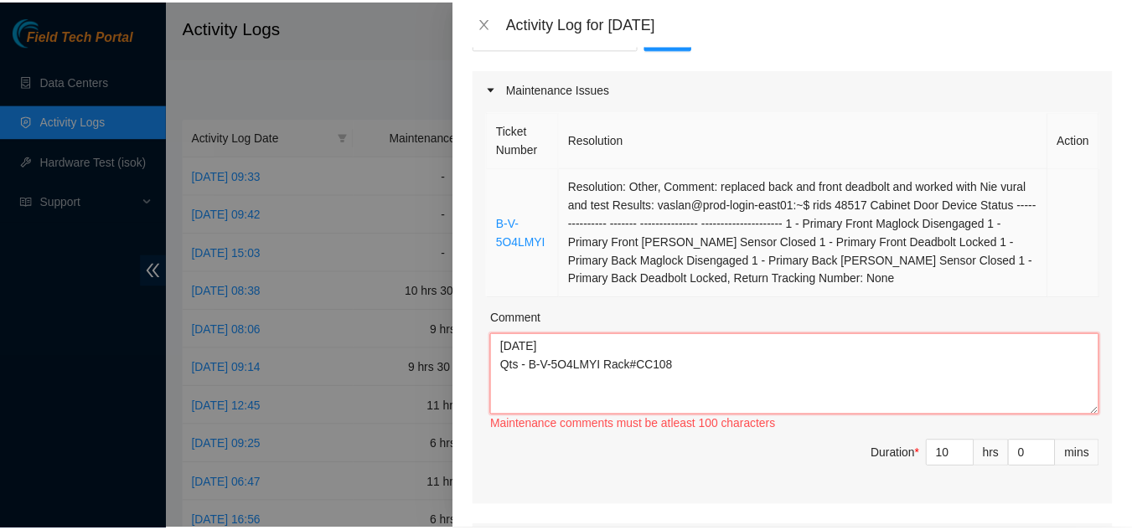
scroll to position [168, 0]
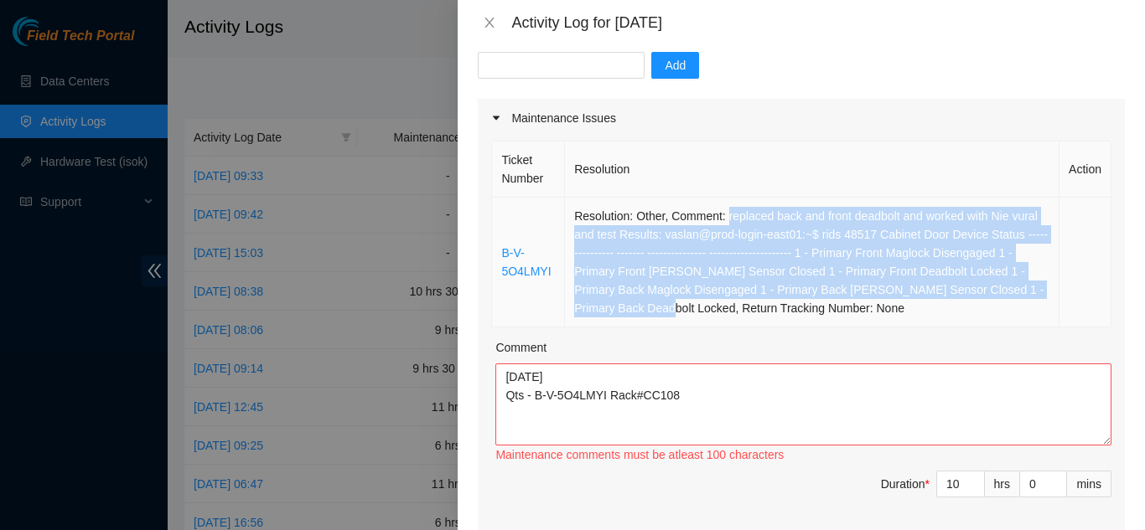
drag, startPoint x: 724, startPoint y: 220, endPoint x: 661, endPoint y: 318, distance: 116.5
click at [661, 318] on td "Resolution: Other, Comment: replaced back and front deadbolt and worked with Ni…" at bounding box center [812, 263] width 494 height 130
copy td "replaced back and front deadbolt and worked with Nie vural and test Results: va…"
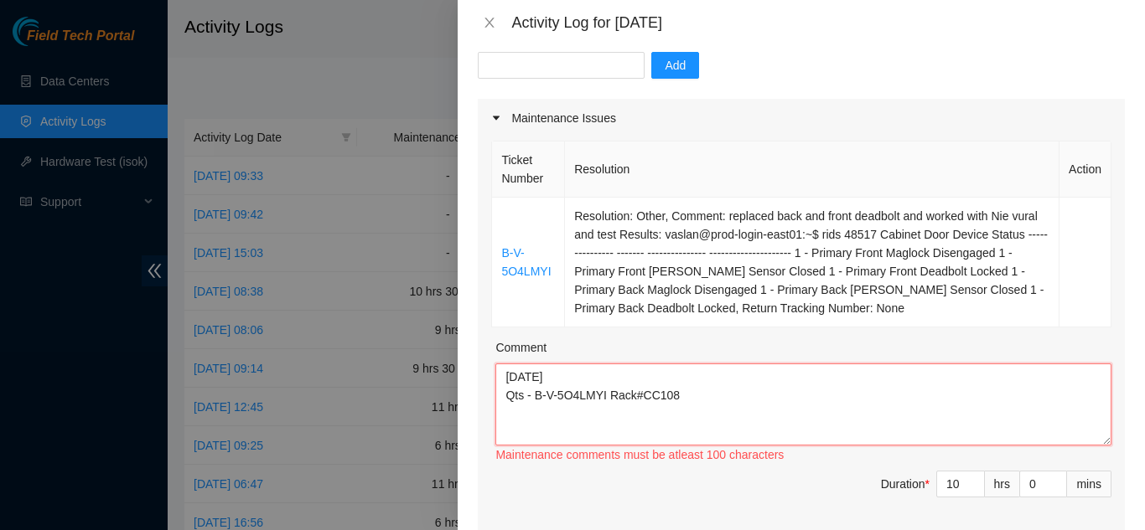
click at [690, 401] on textarea "[DATE] Qts - B-V-5O4LMYI Rack#CC108" at bounding box center [803, 405] width 616 height 82
type textarea "1"
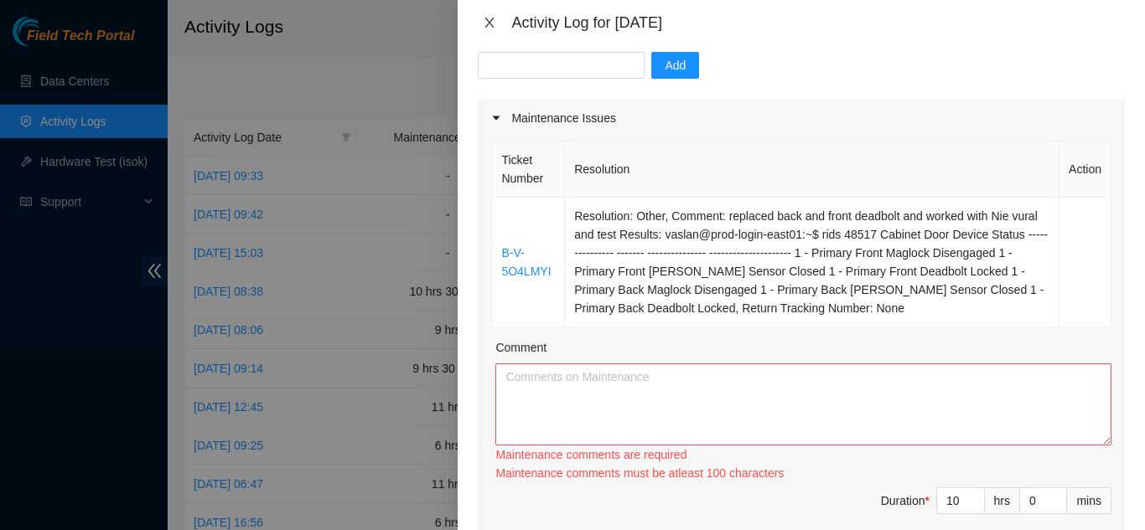
click at [486, 21] on icon "close" at bounding box center [489, 22] width 13 height 13
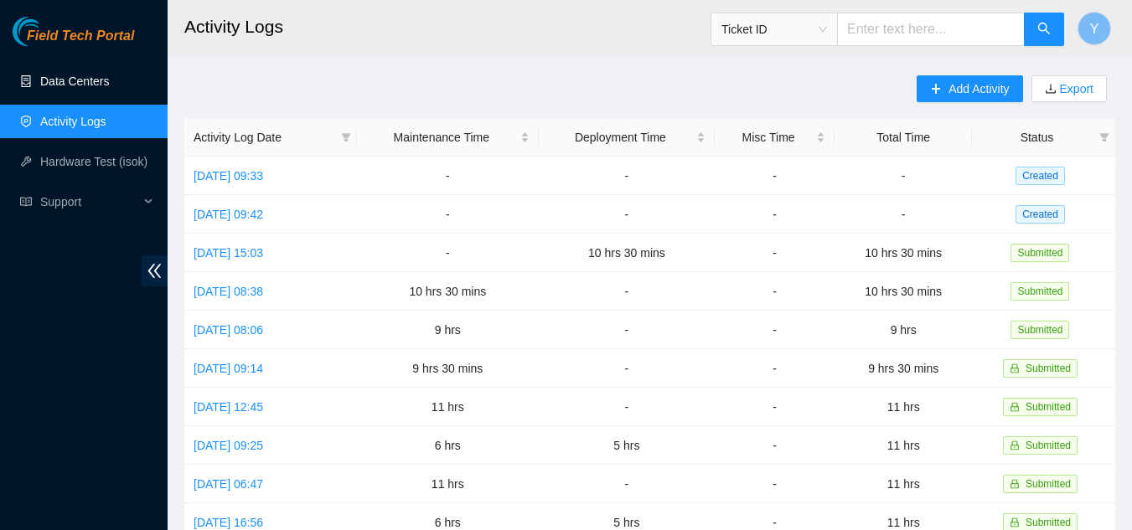
click at [89, 77] on link "Data Centers" at bounding box center [74, 81] width 69 height 13
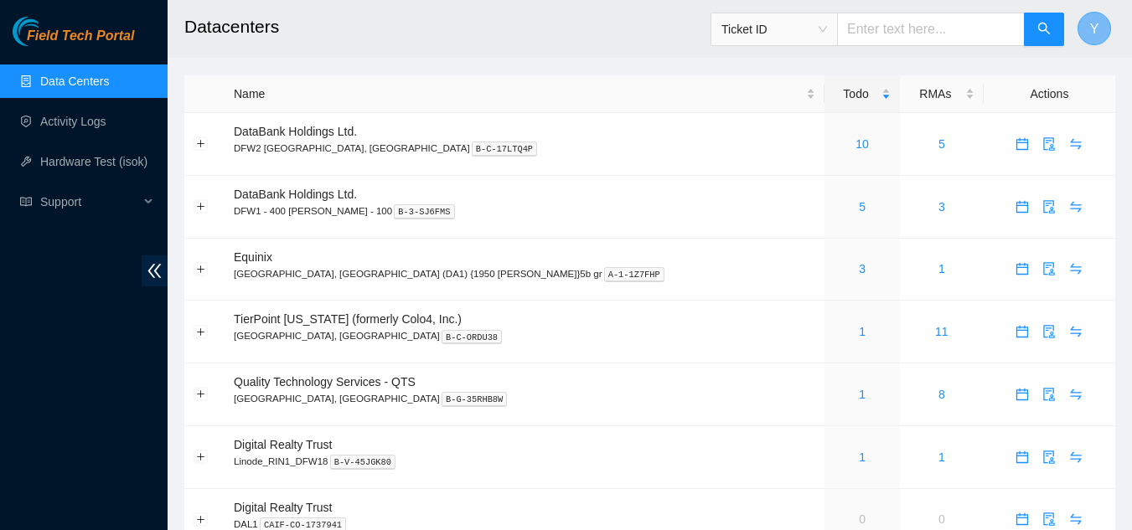
click at [1098, 24] on span "Y" at bounding box center [1094, 28] width 9 height 21
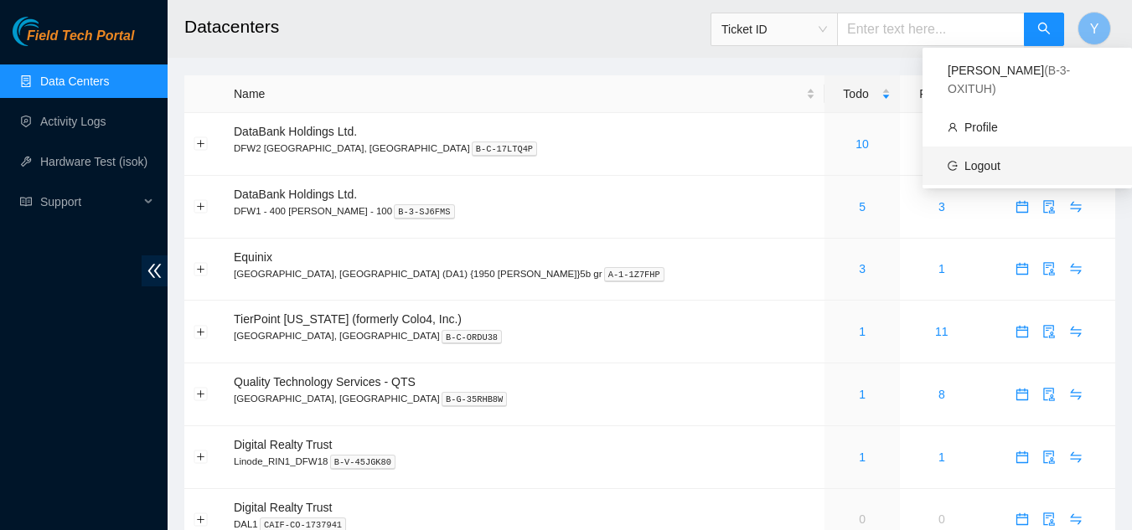
click at [1001, 159] on link "Logout" at bounding box center [983, 165] width 36 height 13
